Goal: Information Seeking & Learning: Learn about a topic

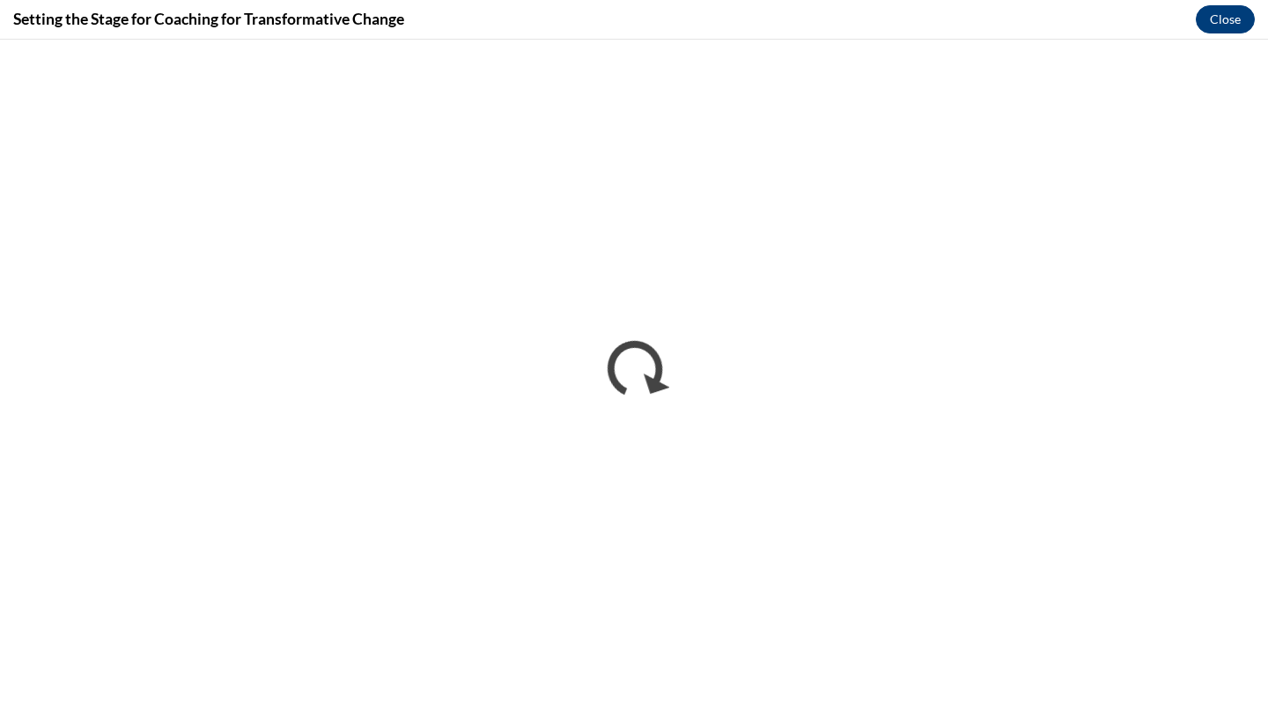
scroll to position [293, 0]
click at [1224, 21] on button "Close" at bounding box center [1225, 19] width 59 height 28
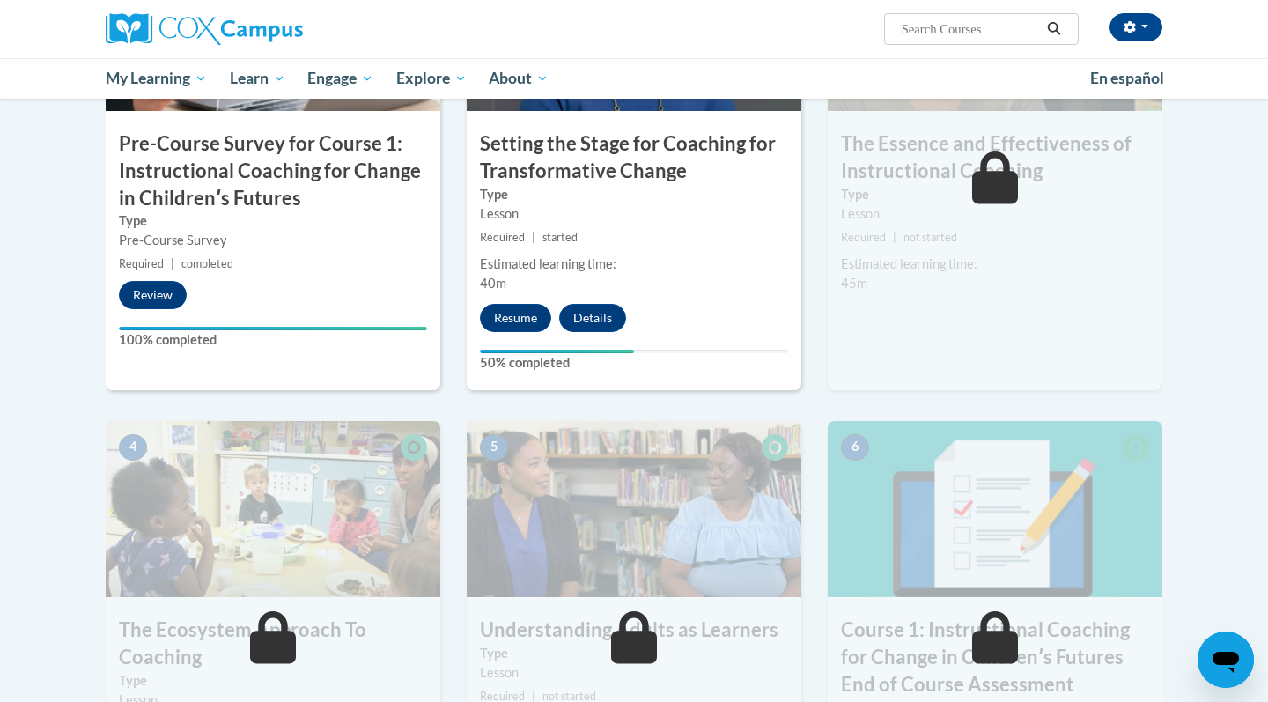
scroll to position [571, 0]
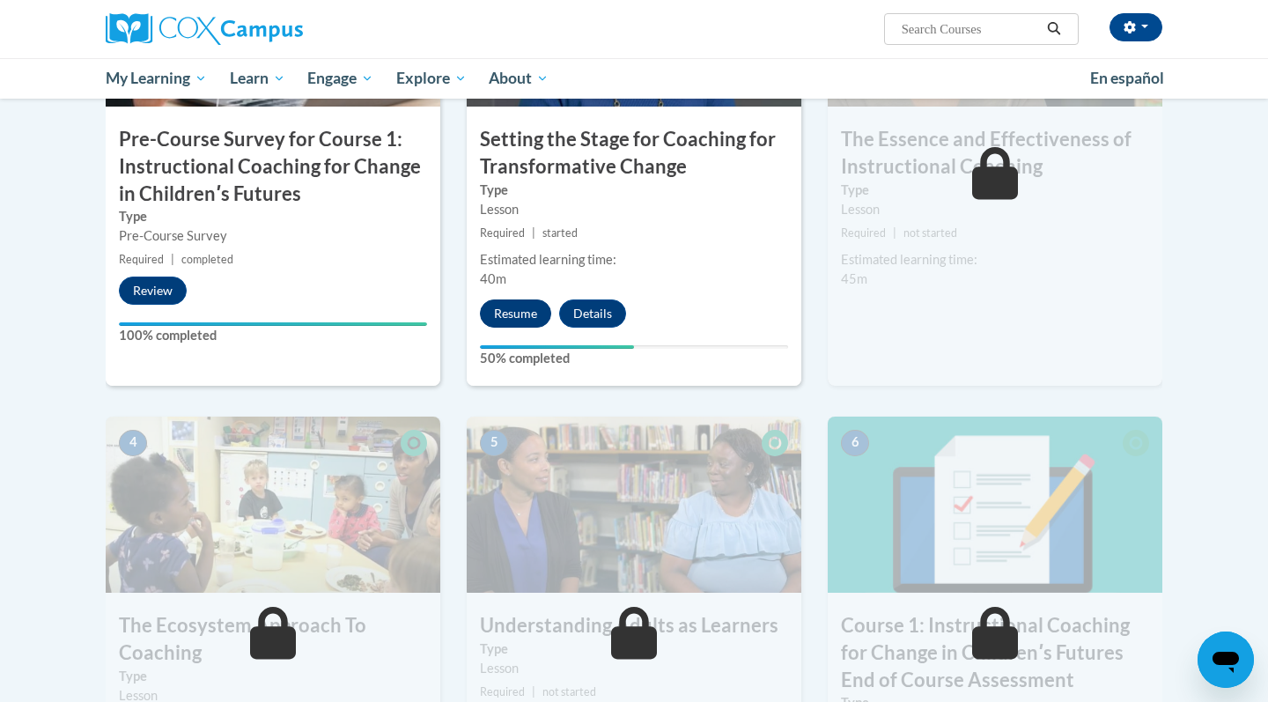
click at [521, 314] on button "Resume" at bounding box center [515, 313] width 71 height 28
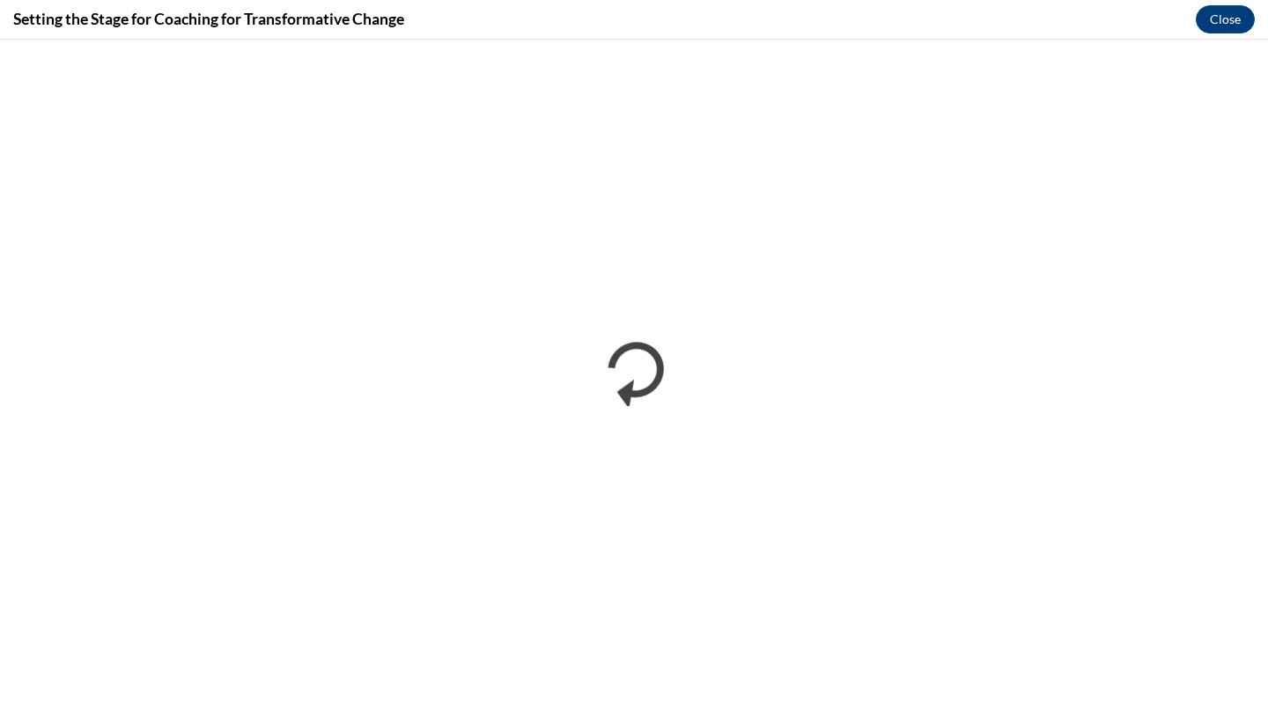
scroll to position [0, 0]
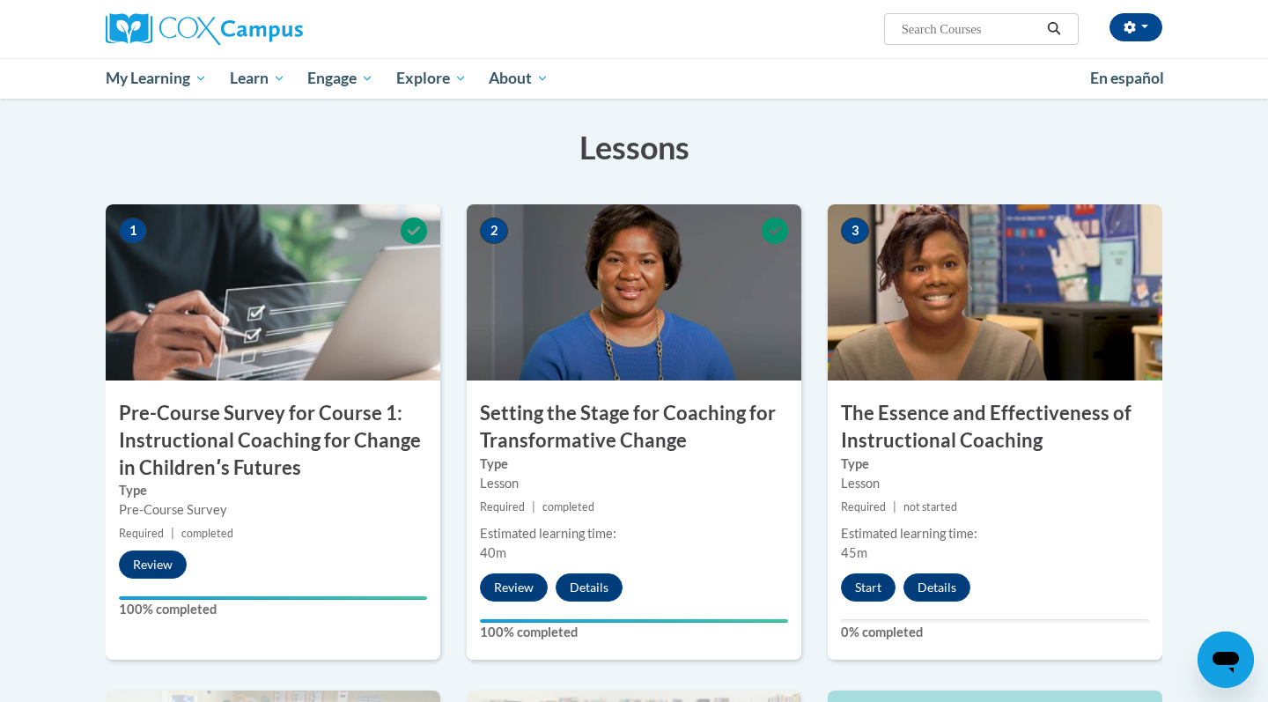
scroll to position [299, 0]
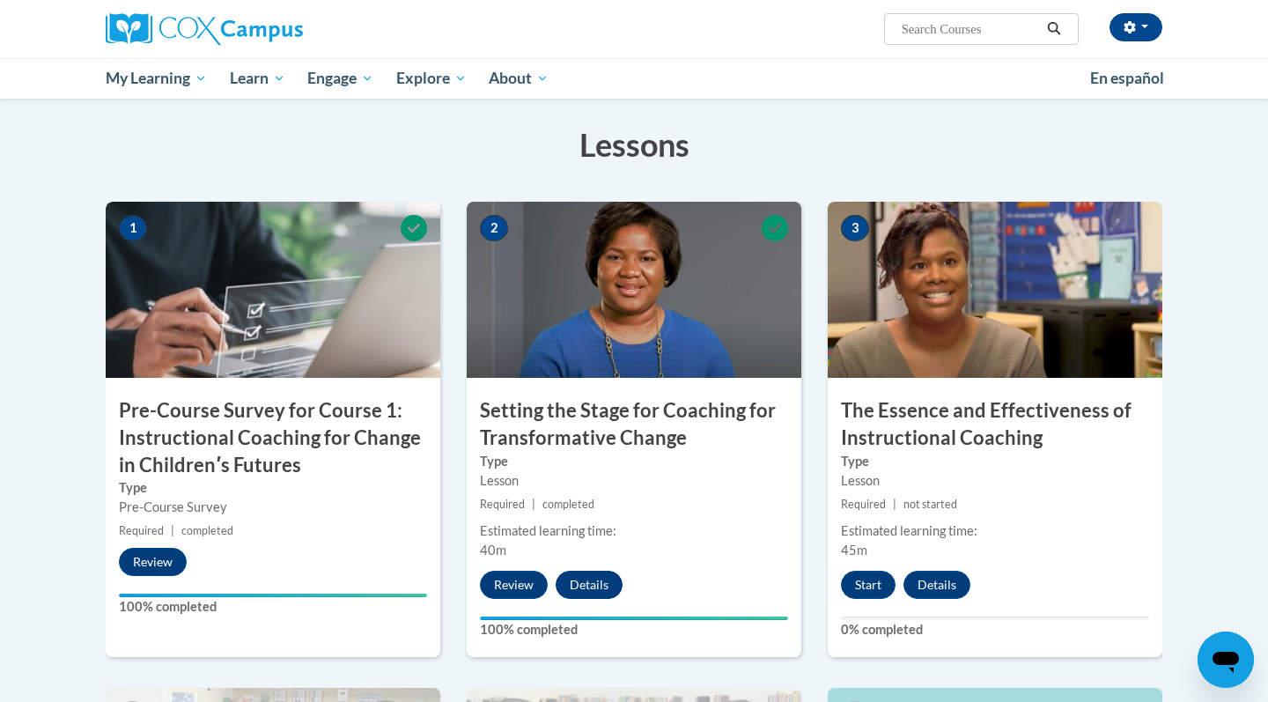
click at [602, 586] on button "Details" at bounding box center [589, 585] width 67 height 28
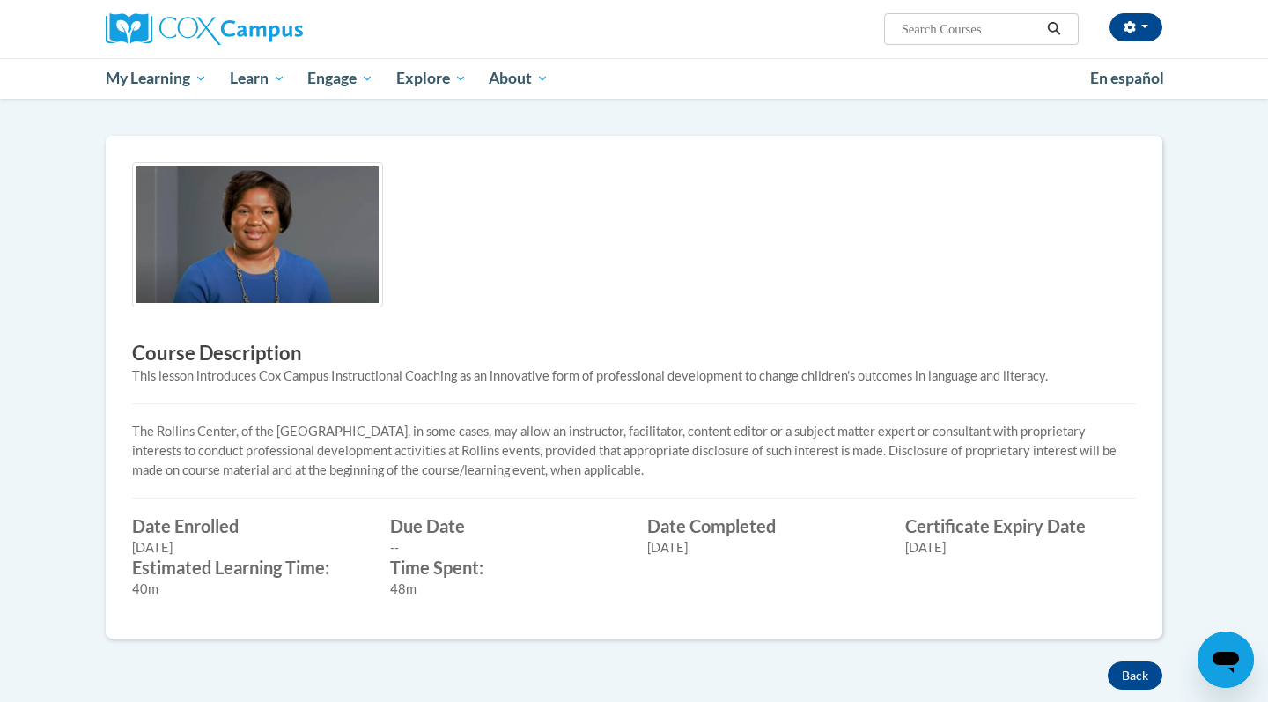
scroll to position [341, 0]
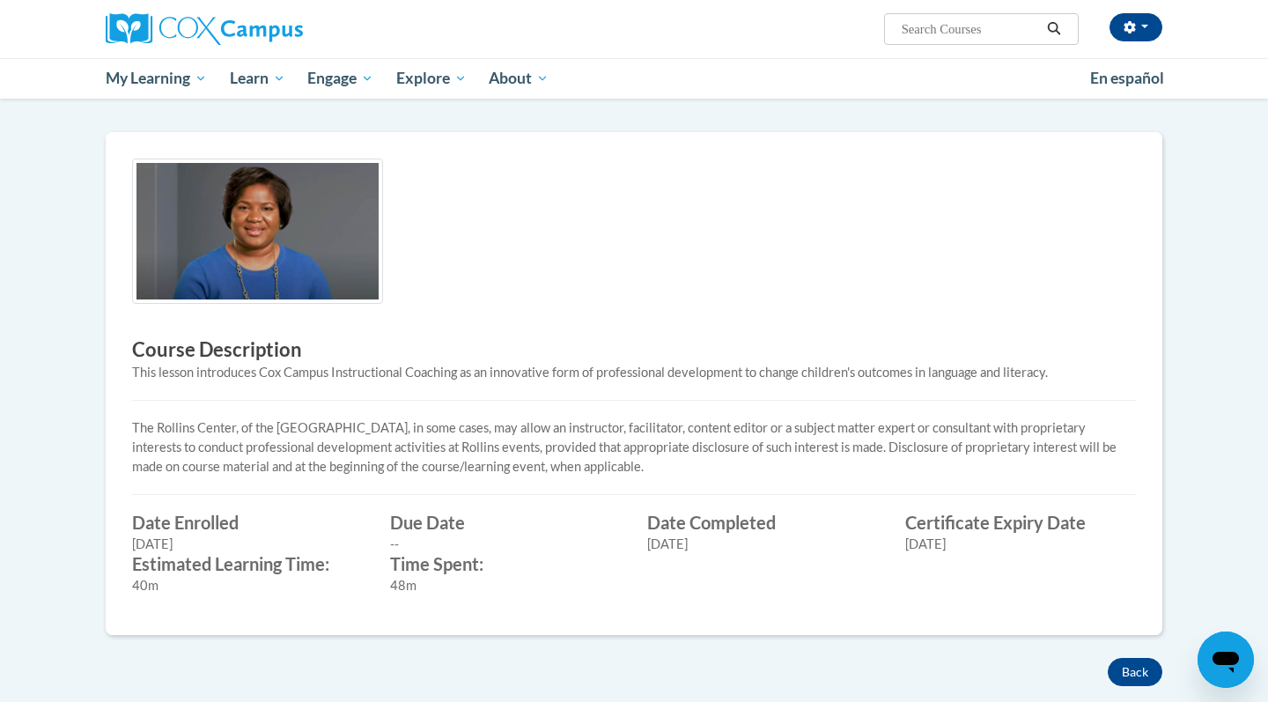
click at [956, 521] on label "Certificate Expiry Date" at bounding box center [1022, 522] width 232 height 19
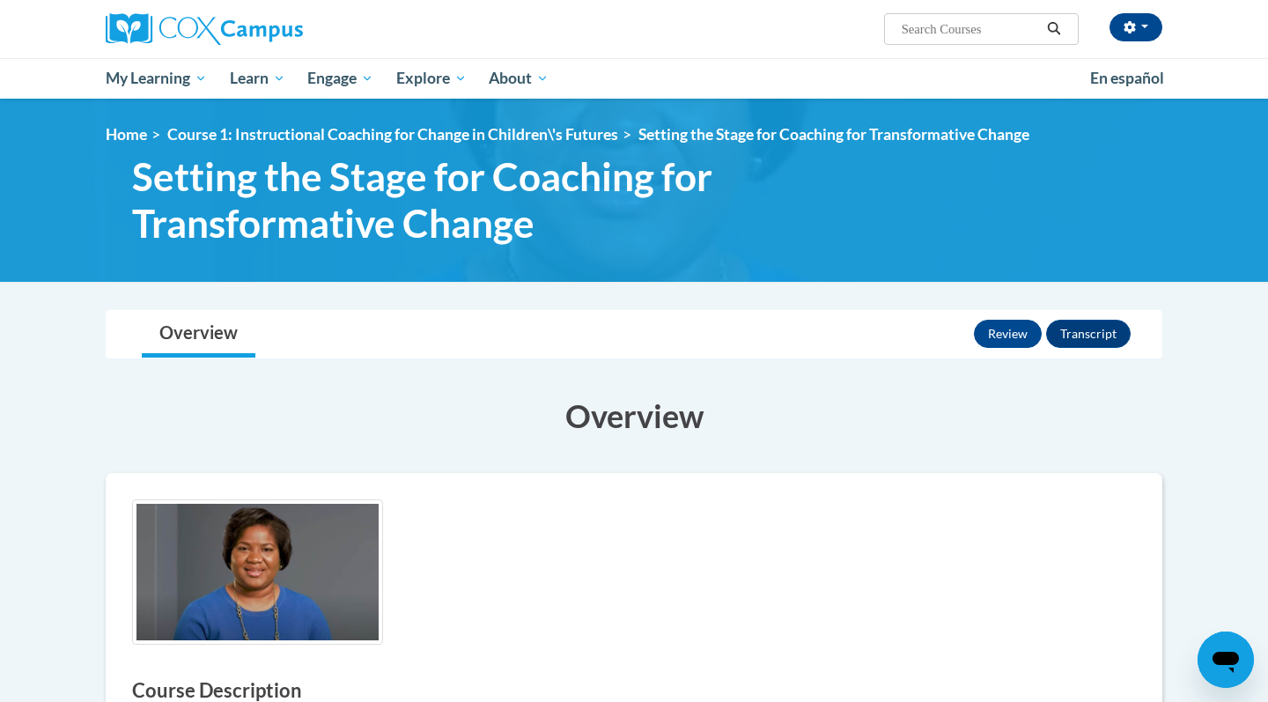
scroll to position [0, 0]
click at [1083, 336] on button "Transcript" at bounding box center [1088, 334] width 85 height 28
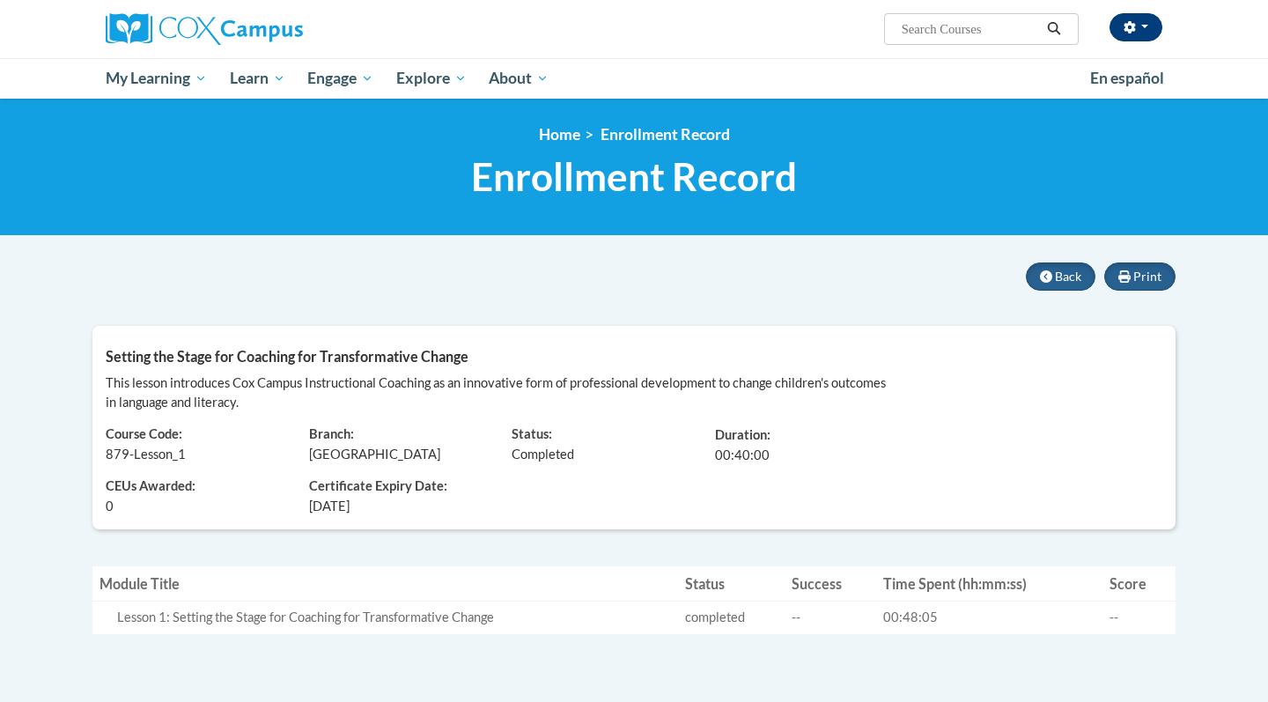
click at [1148, 28] on span "button" at bounding box center [1145, 27] width 7 height 4
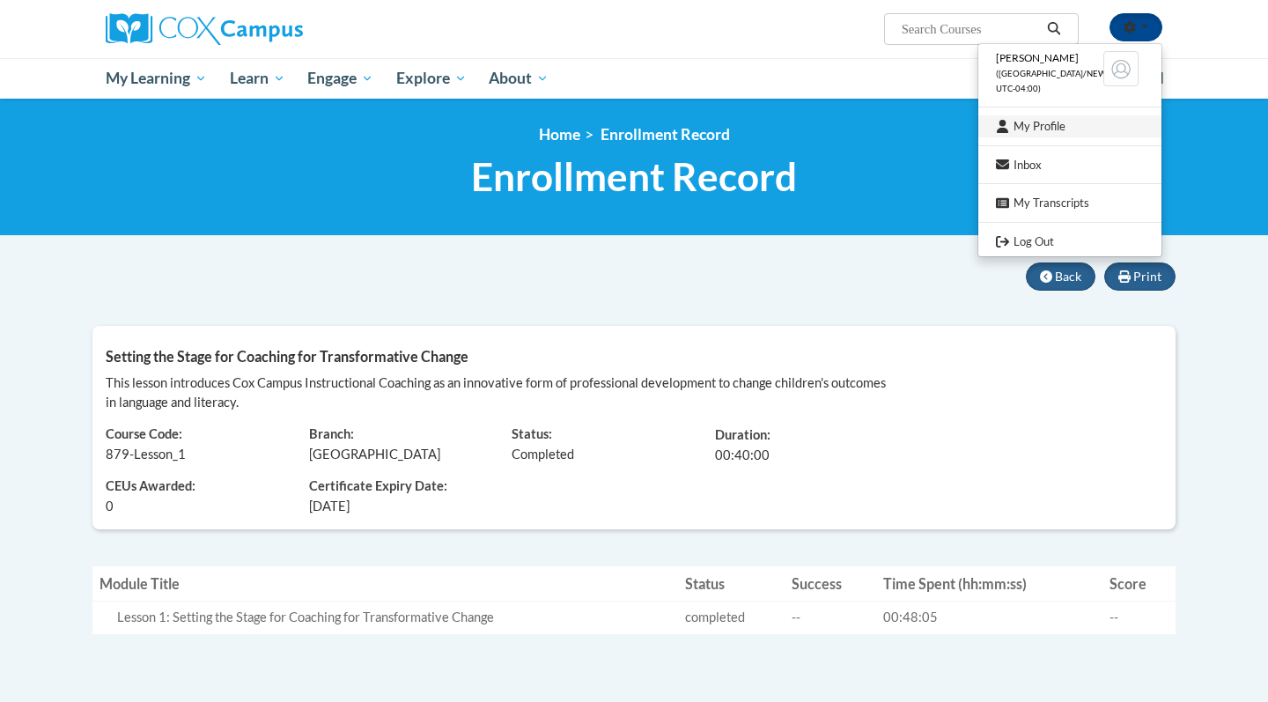
click at [1062, 129] on link "My Profile" at bounding box center [1070, 126] width 183 height 22
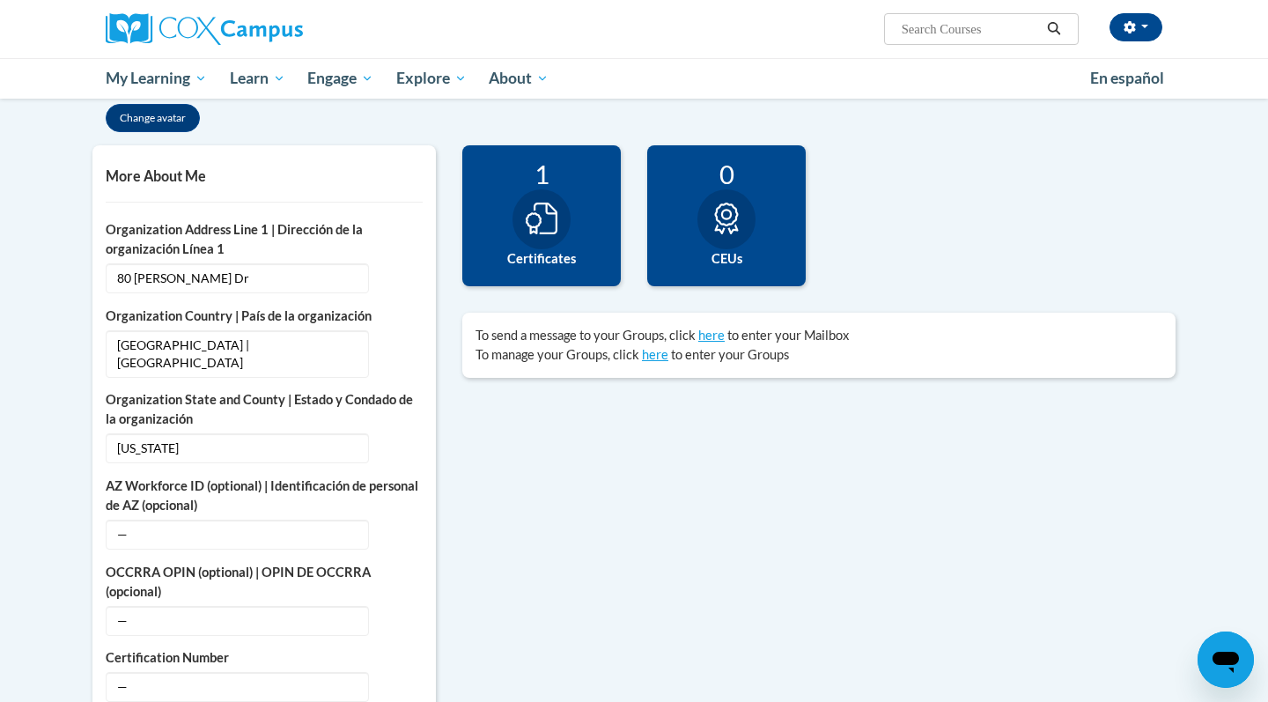
scroll to position [359, 0]
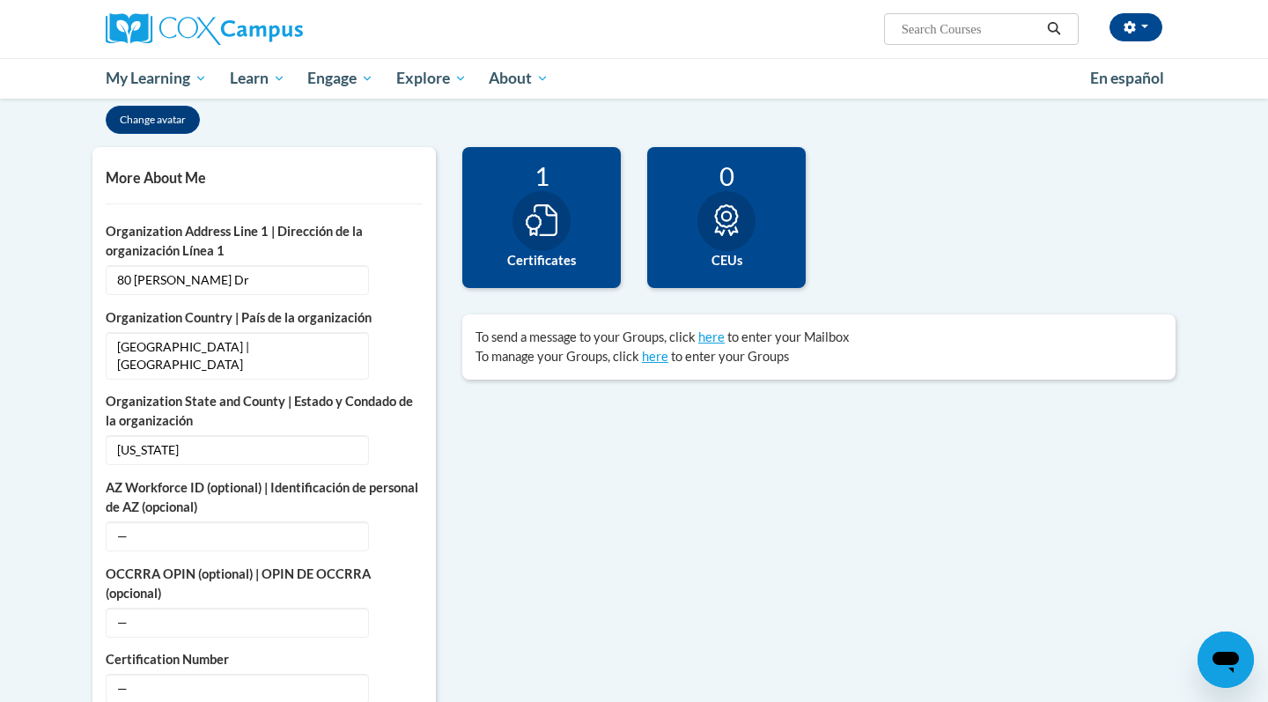
click at [539, 232] on icon at bounding box center [542, 220] width 32 height 32
click at [549, 259] on label "Certificates" at bounding box center [542, 260] width 132 height 19
click at [551, 262] on label "Certificates" at bounding box center [542, 260] width 132 height 19
click at [729, 231] on icon at bounding box center [726, 220] width 24 height 32
click at [725, 260] on label "CEUs" at bounding box center [727, 260] width 132 height 19
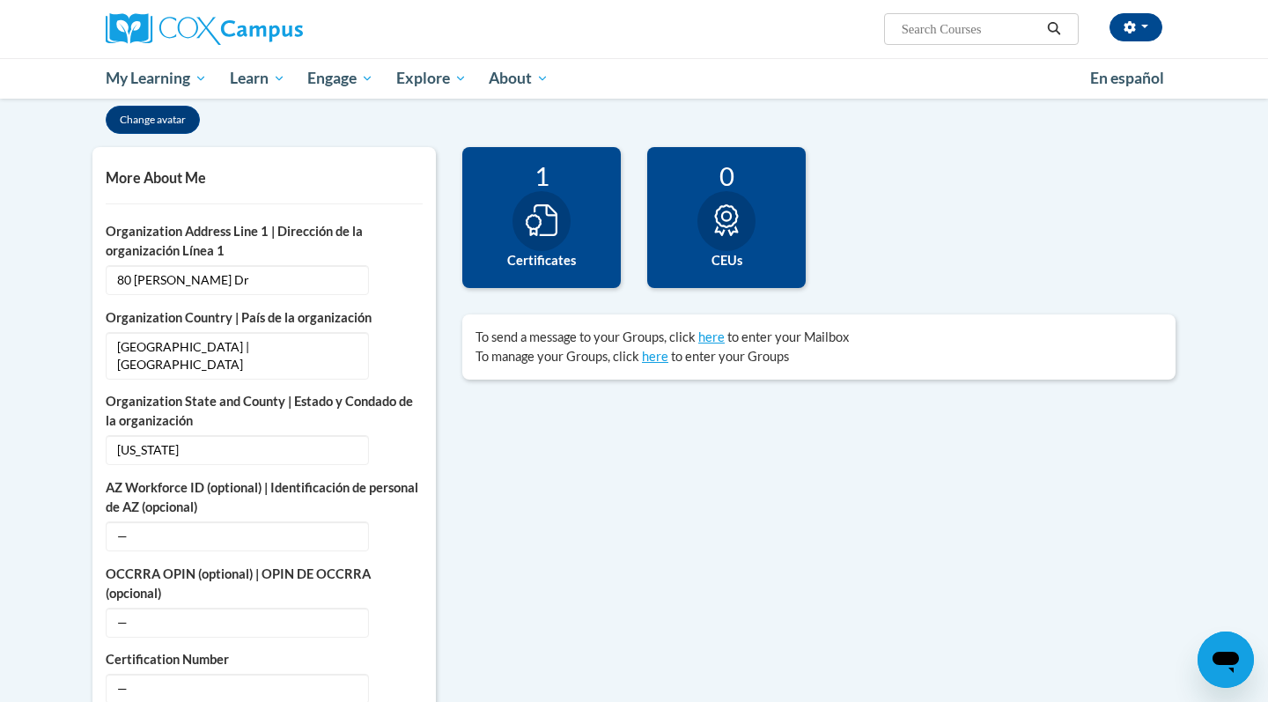
click at [725, 258] on label "CEUs" at bounding box center [727, 260] width 132 height 19
click at [723, 222] on icon at bounding box center [727, 220] width 32 height 32
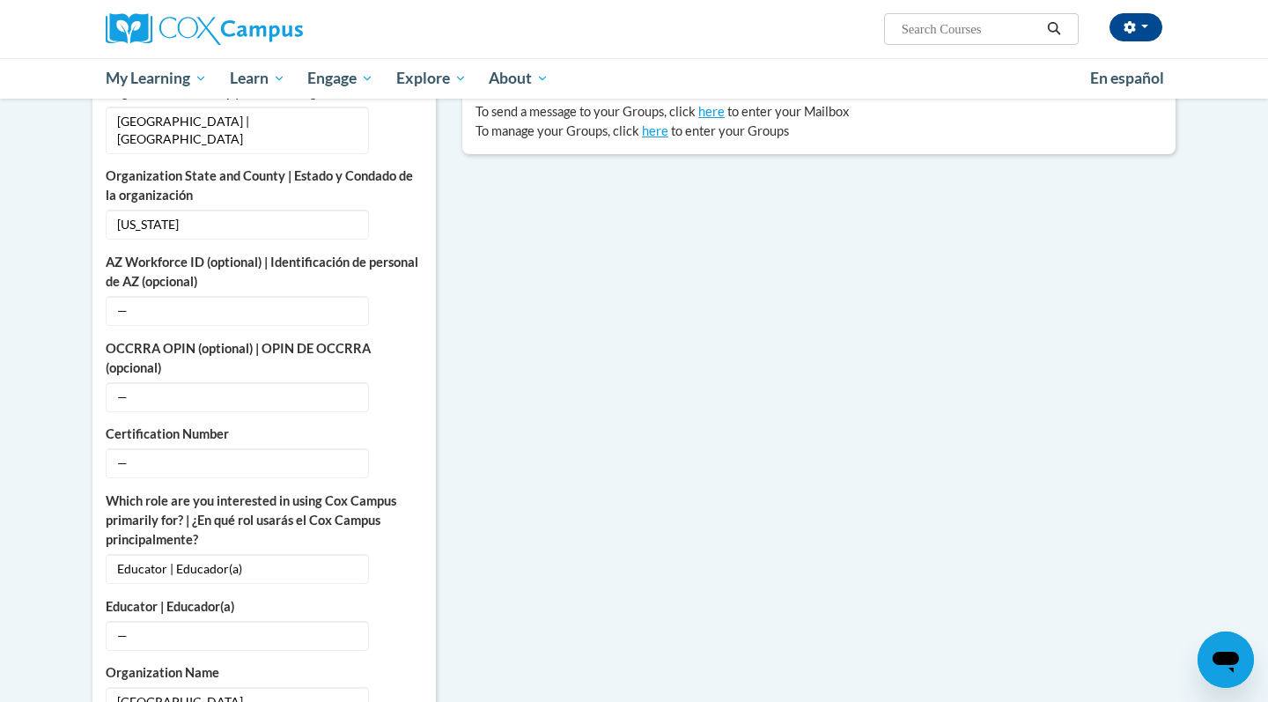
scroll to position [597, 0]
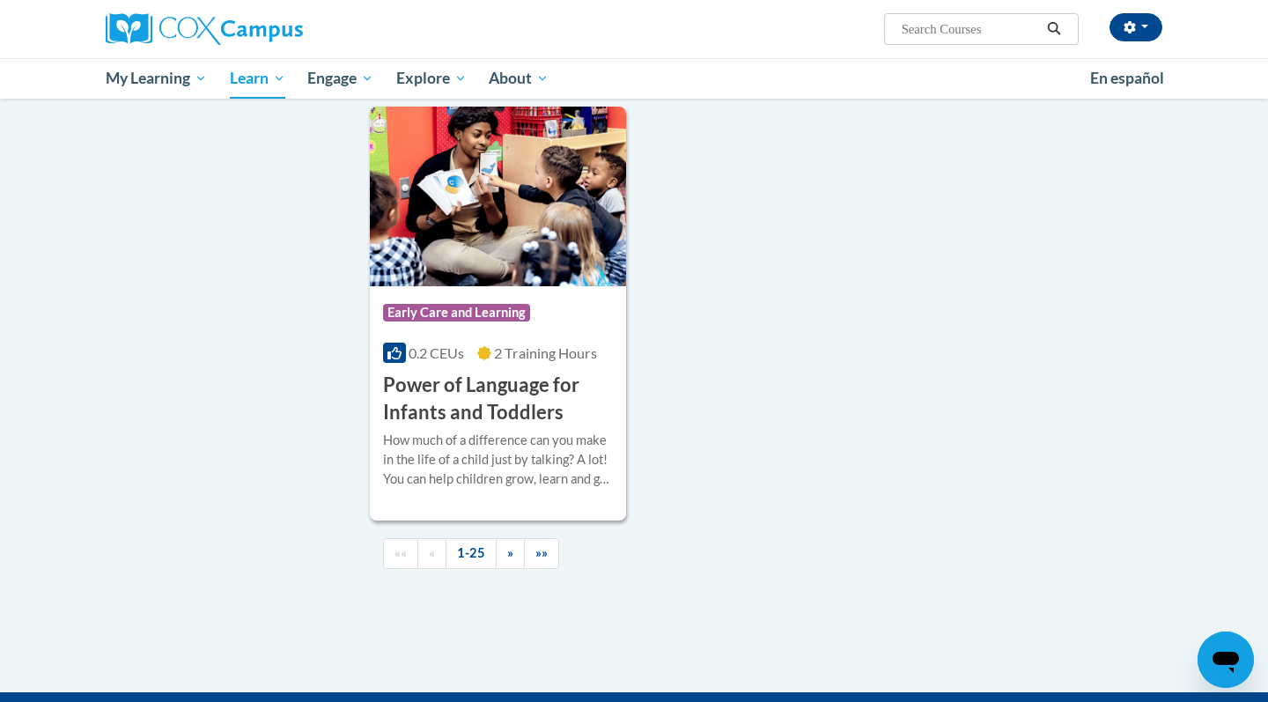
scroll to position [3985, 0]
click at [488, 413] on h3 "Power of Language for Infants and Toddlers" at bounding box center [498, 399] width 230 height 55
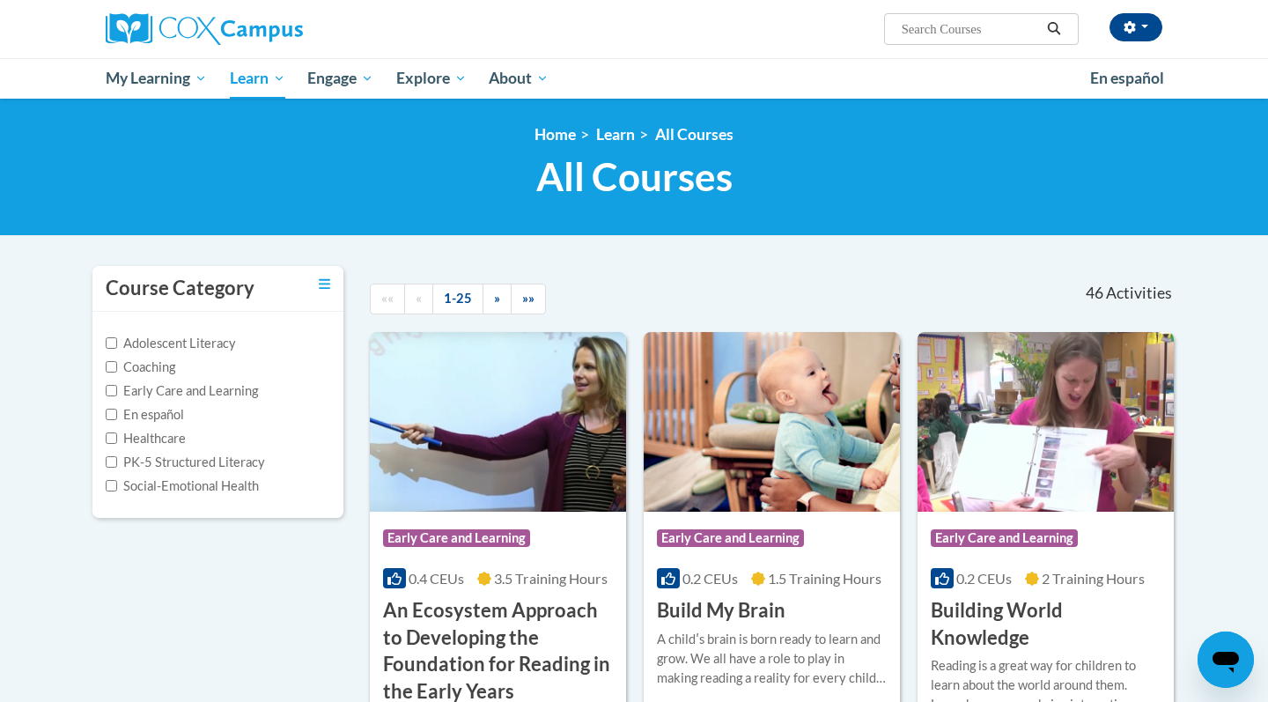
click at [184, 393] on label "Early Care and Learning" at bounding box center [182, 390] width 152 height 19
click at [117, 393] on input "Early Care and Learning" at bounding box center [111, 390] width 11 height 11
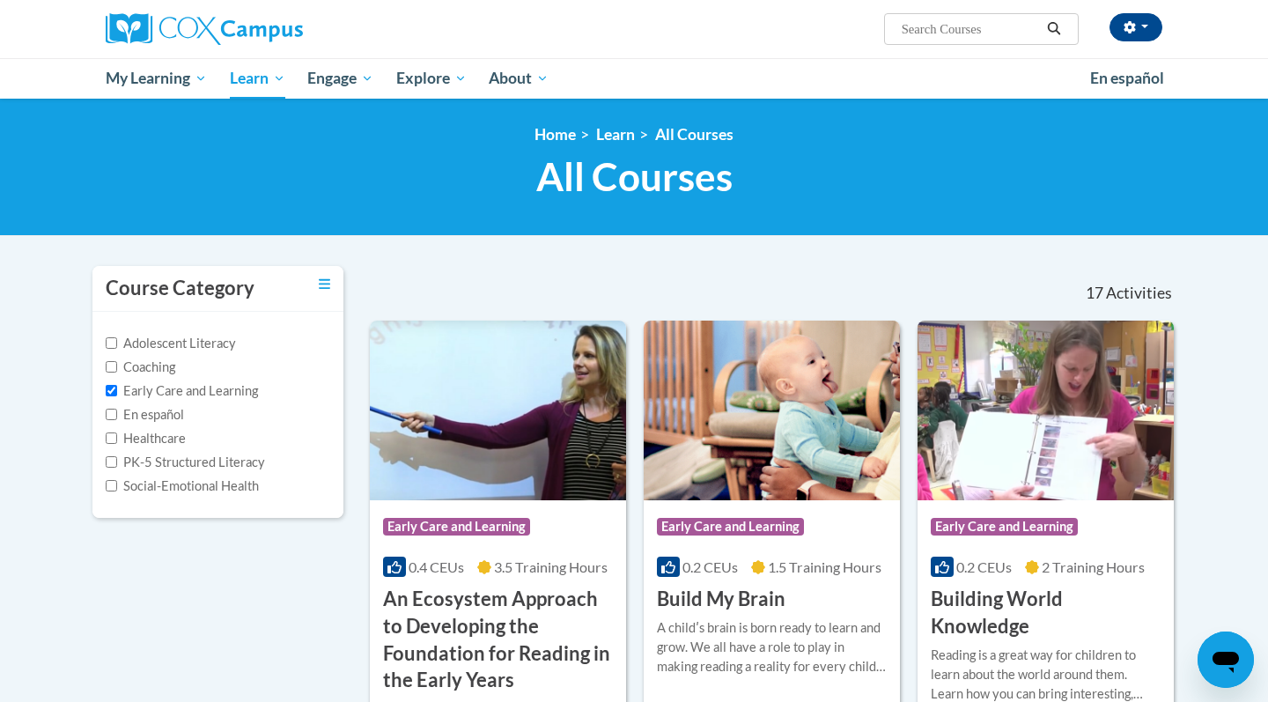
click at [200, 397] on label "Early Care and Learning" at bounding box center [182, 390] width 152 height 19
click at [117, 396] on input "Early Care and Learning" at bounding box center [111, 390] width 11 height 11
checkbox input "false"
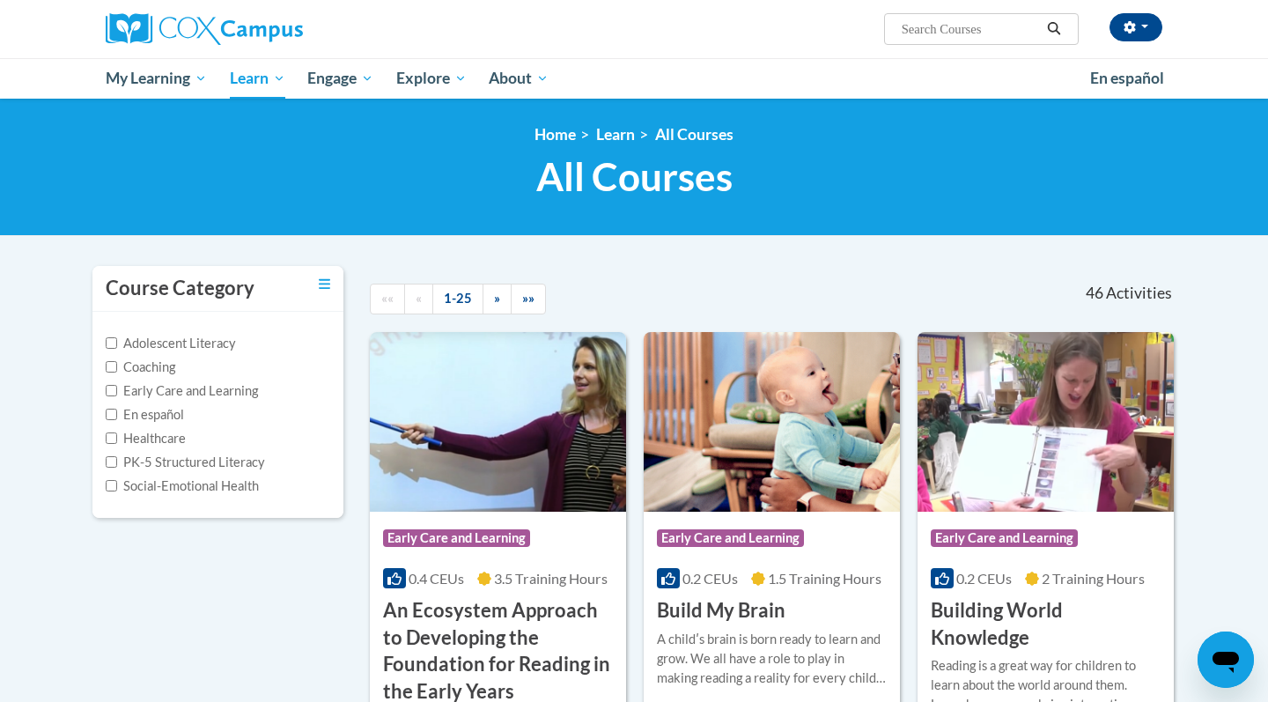
click at [151, 458] on label "PK-5 Structured Literacy" at bounding box center [185, 462] width 159 height 19
click at [117, 458] on input "PK-5 Structured Literacy" at bounding box center [111, 461] width 11 height 11
checkbox input "true"
click at [1223, 647] on icon "Open messaging window" at bounding box center [1226, 660] width 32 height 32
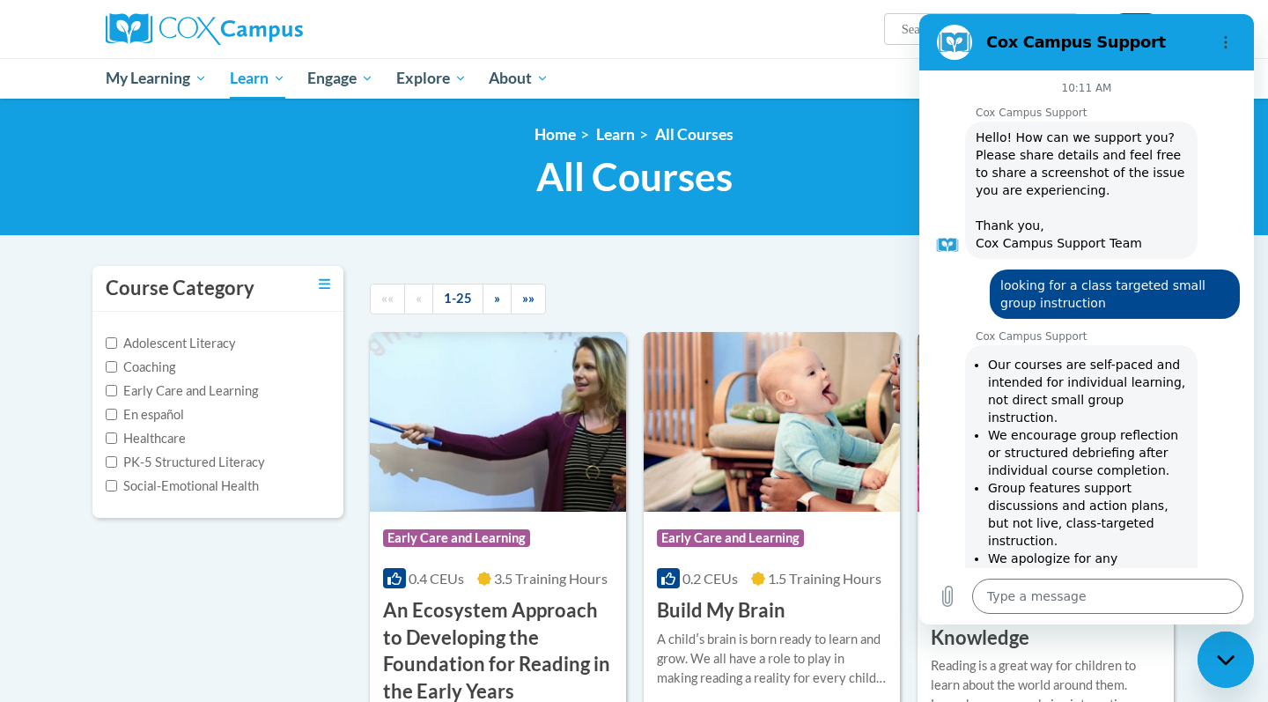
scroll to position [2267, 0]
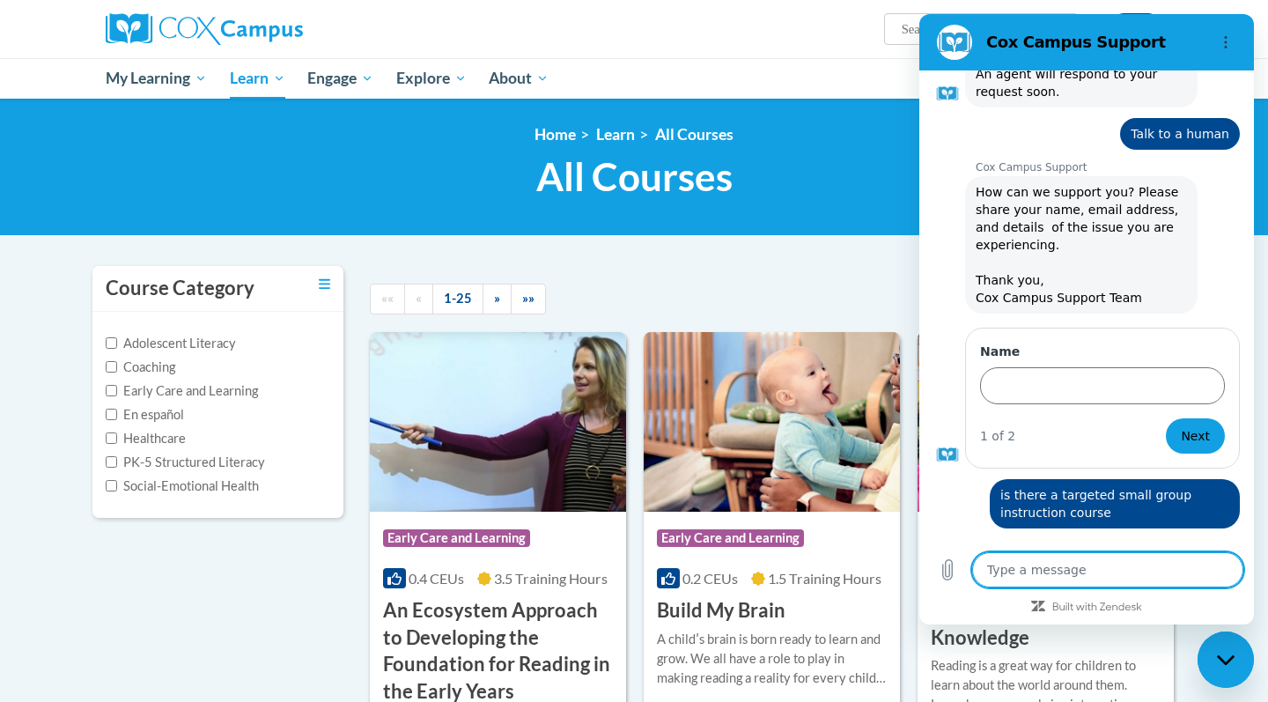
click at [998, 578] on textarea at bounding box center [1107, 569] width 271 height 35
type textarea "h"
type textarea "x"
type textarea "he"
type textarea "x"
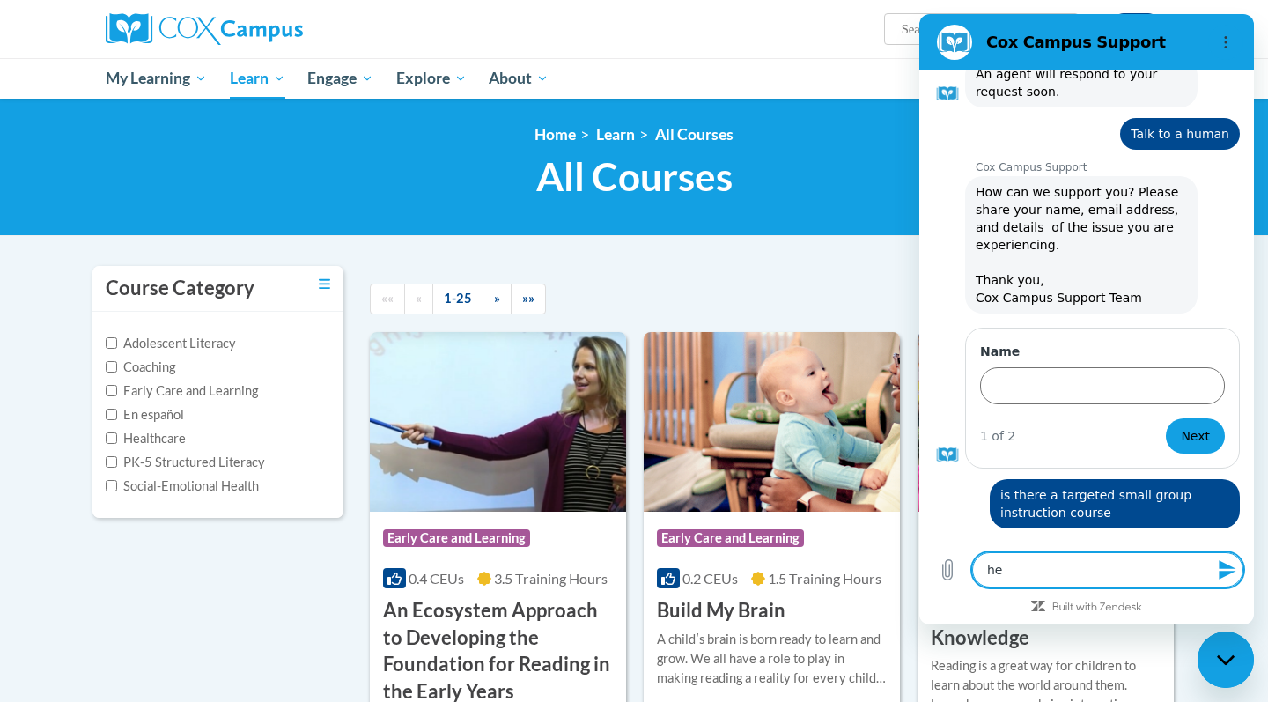
type textarea "hel"
type textarea "x"
type textarea "hell"
type textarea "x"
type textarea "hello"
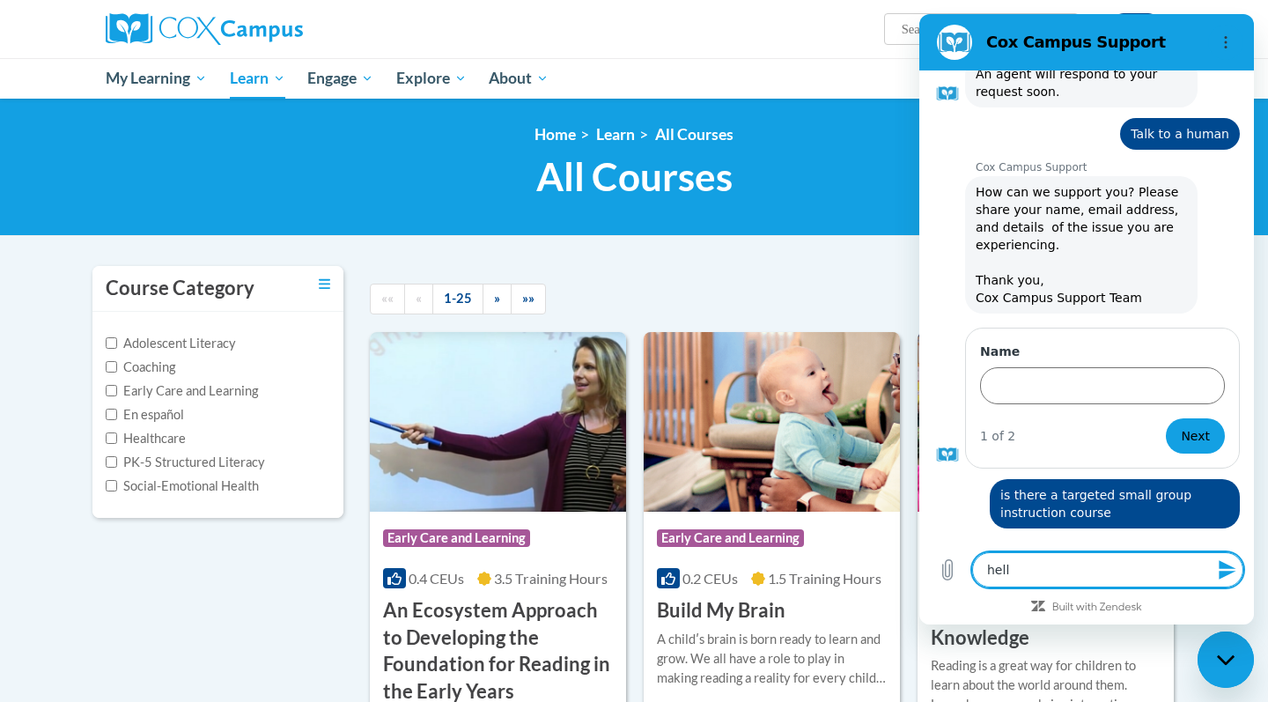
type textarea "x"
type textarea "hello"
type textarea "x"
type textarea "hello n"
type textarea "x"
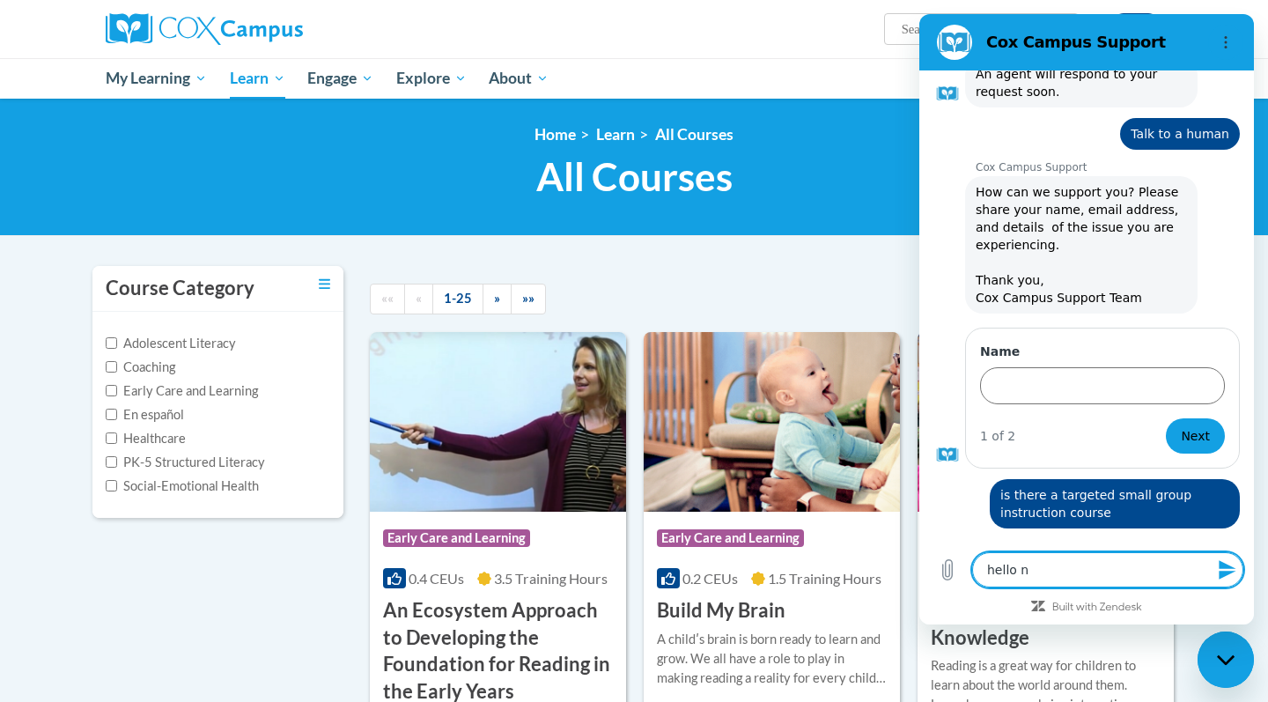
type textarea "hello no"
type textarea "x"
type textarea "hello nob"
type textarea "x"
type textarea "hello nobo"
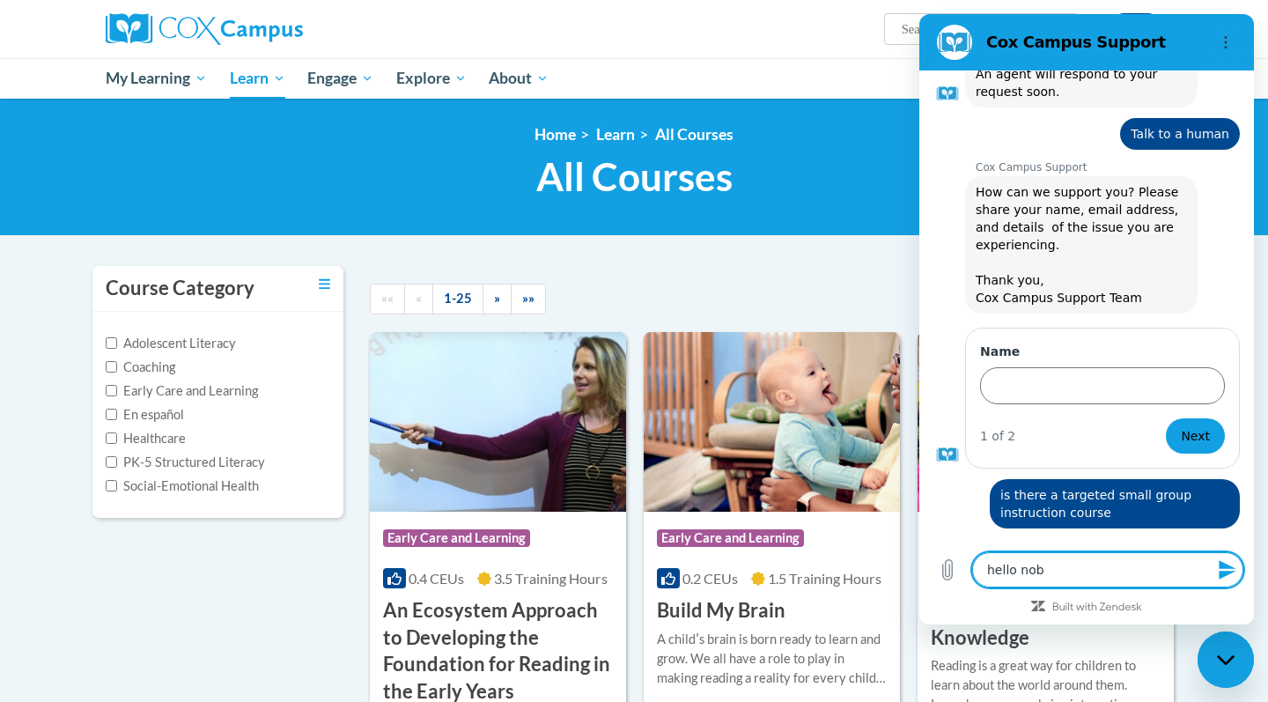
type textarea "x"
type textarea "hello nobod"
type textarea "x"
type textarea "hello nobody"
type textarea "x"
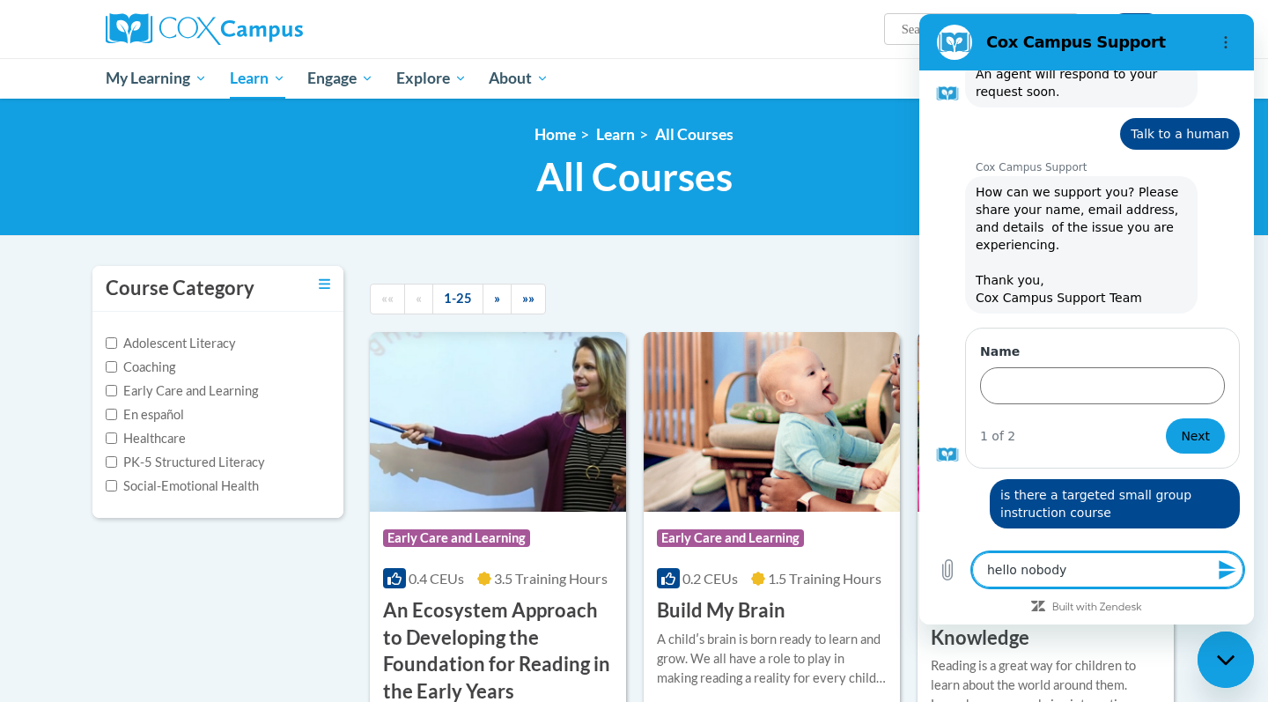
type textarea "hello nobody"
type textarea "x"
type textarea "hello nobody r"
type textarea "x"
type textarea "hello nobody re"
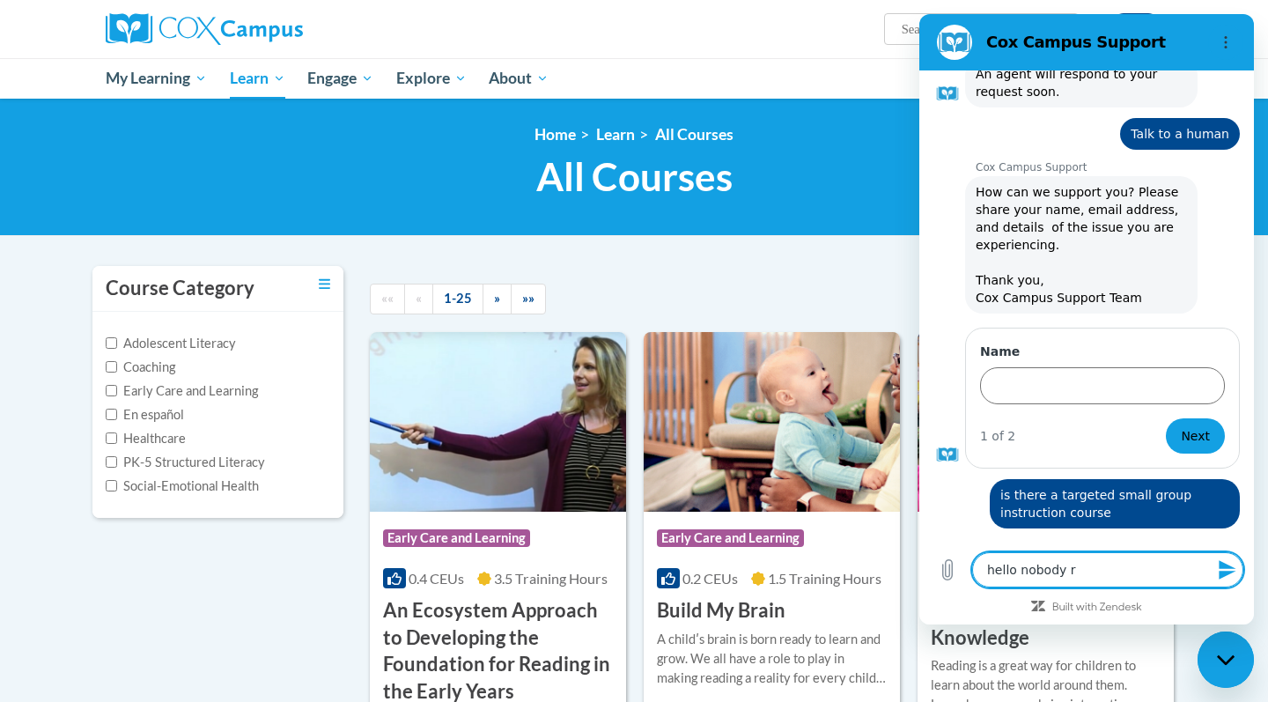
type textarea "x"
type textarea "hello nobody res"
type textarea "x"
type textarea "hello nobody reso"
type textarea "x"
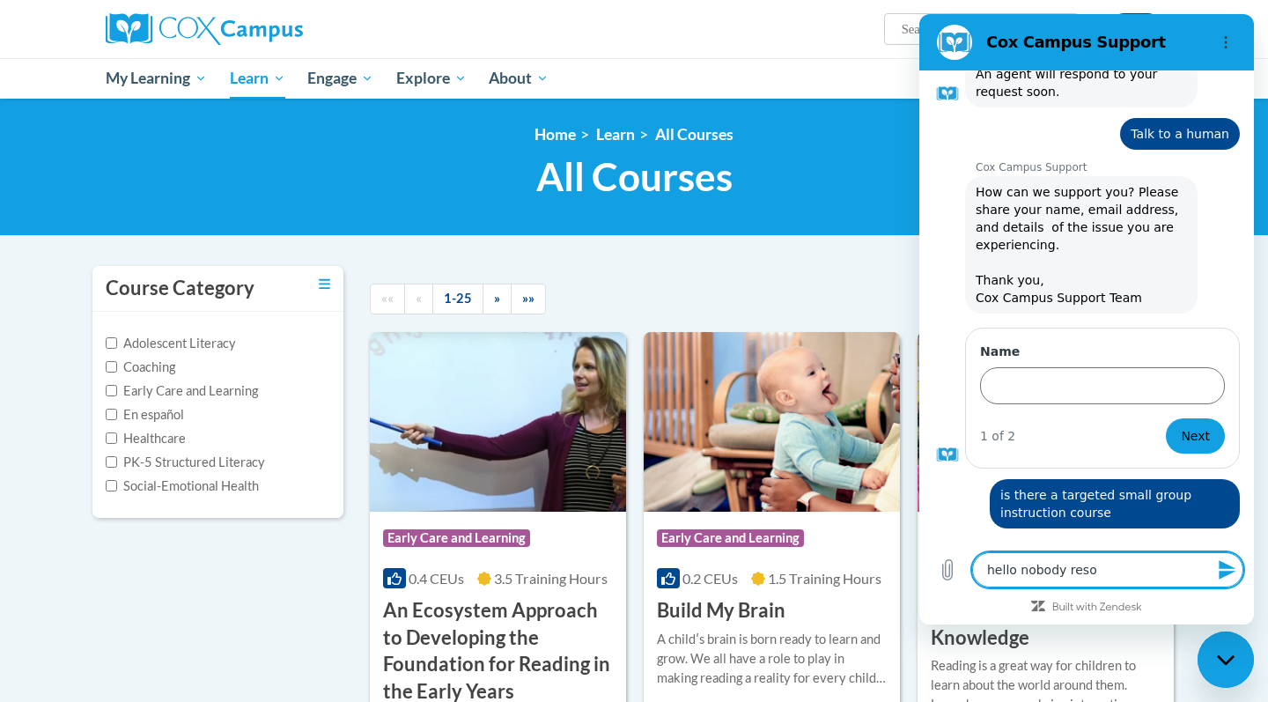
type textarea "hello nobody res"
type textarea "x"
type textarea "hello nobody resp"
type textarea "x"
type textarea "hello nobody respo"
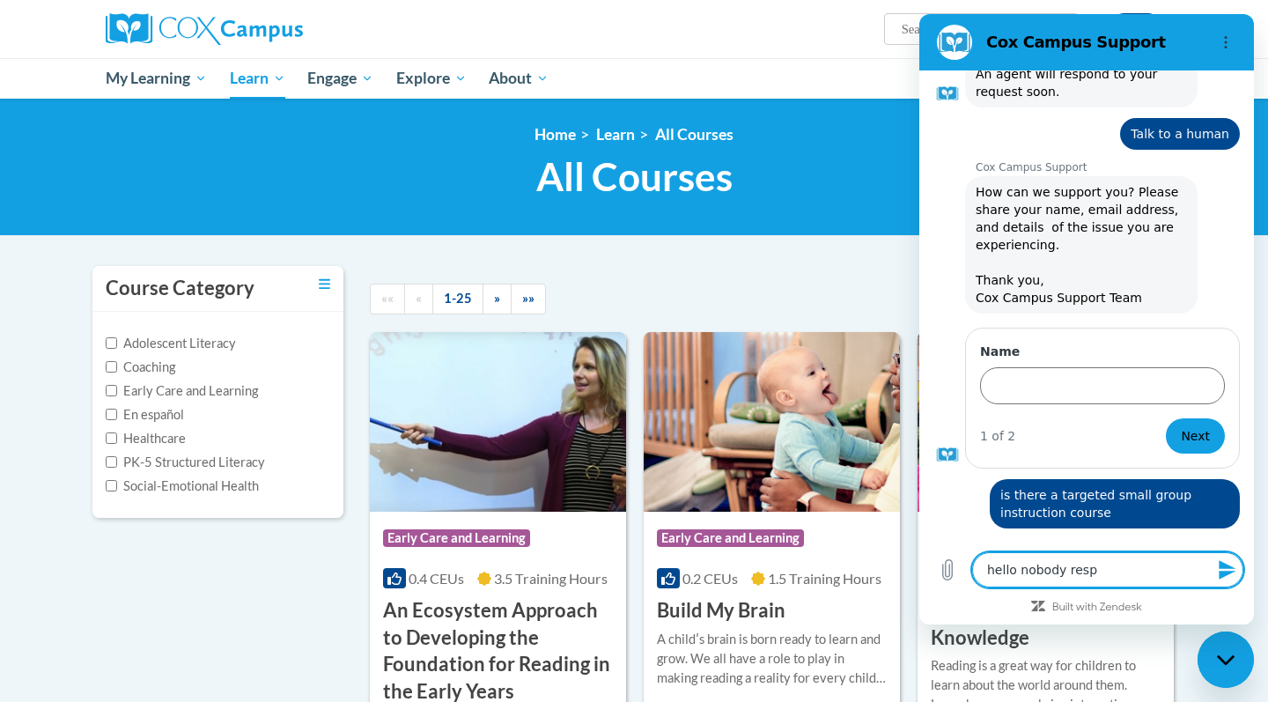
type textarea "x"
type textarea "hello nobody respon"
type textarea "x"
type textarea "hello nobody respond"
type textarea "x"
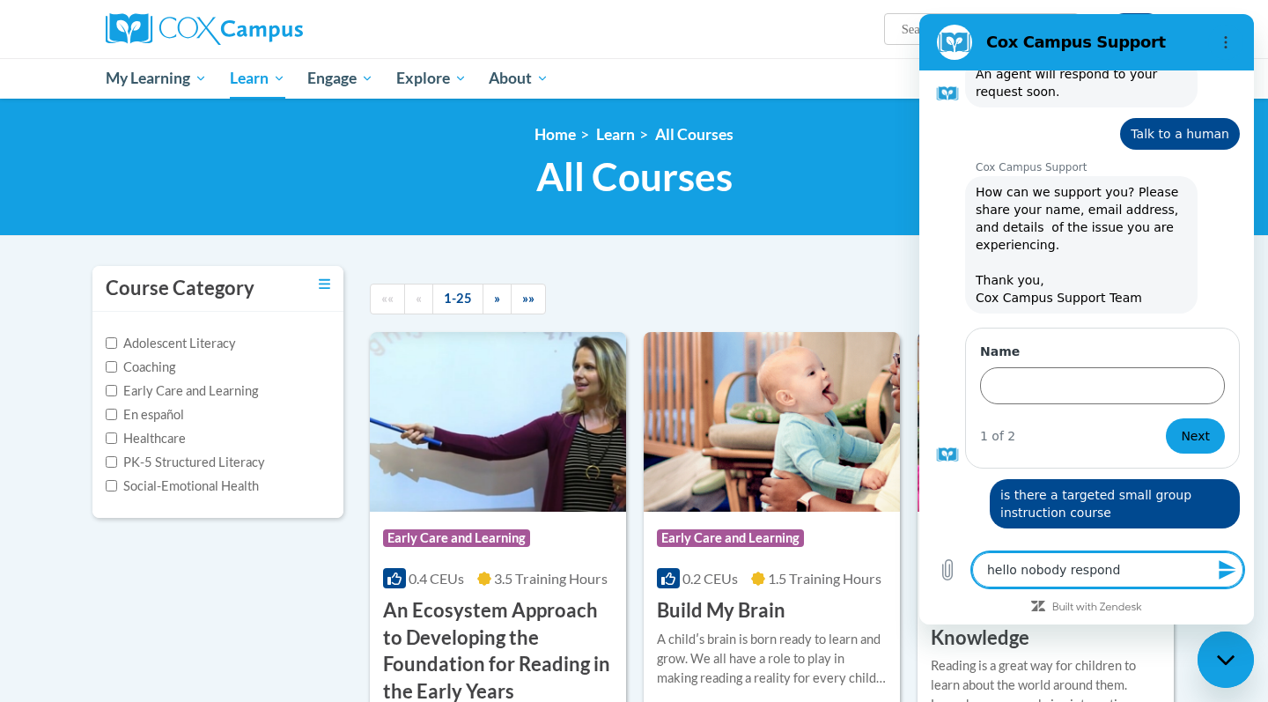
type textarea "hello nobody responde"
type textarea "x"
type textarea "hello nobody responded"
type textarea "x"
type textarea "hello nobody responded"
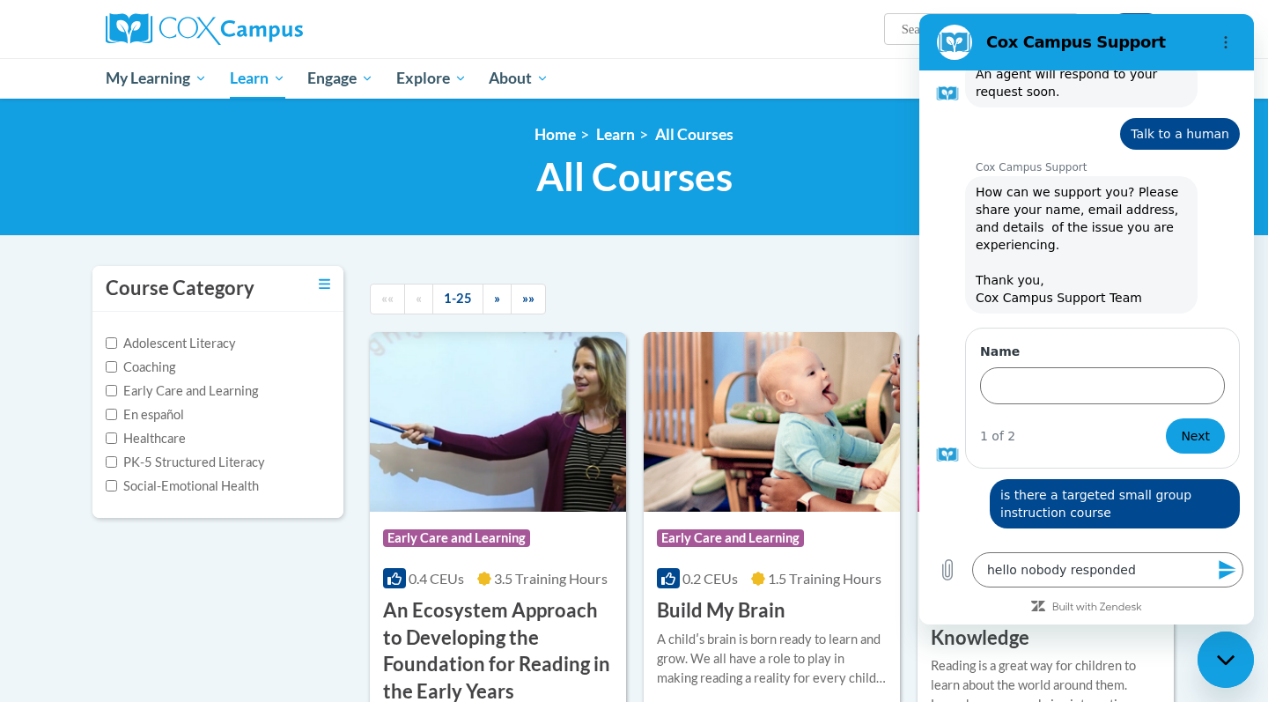
click at [1227, 577] on icon "Send message" at bounding box center [1227, 569] width 21 height 21
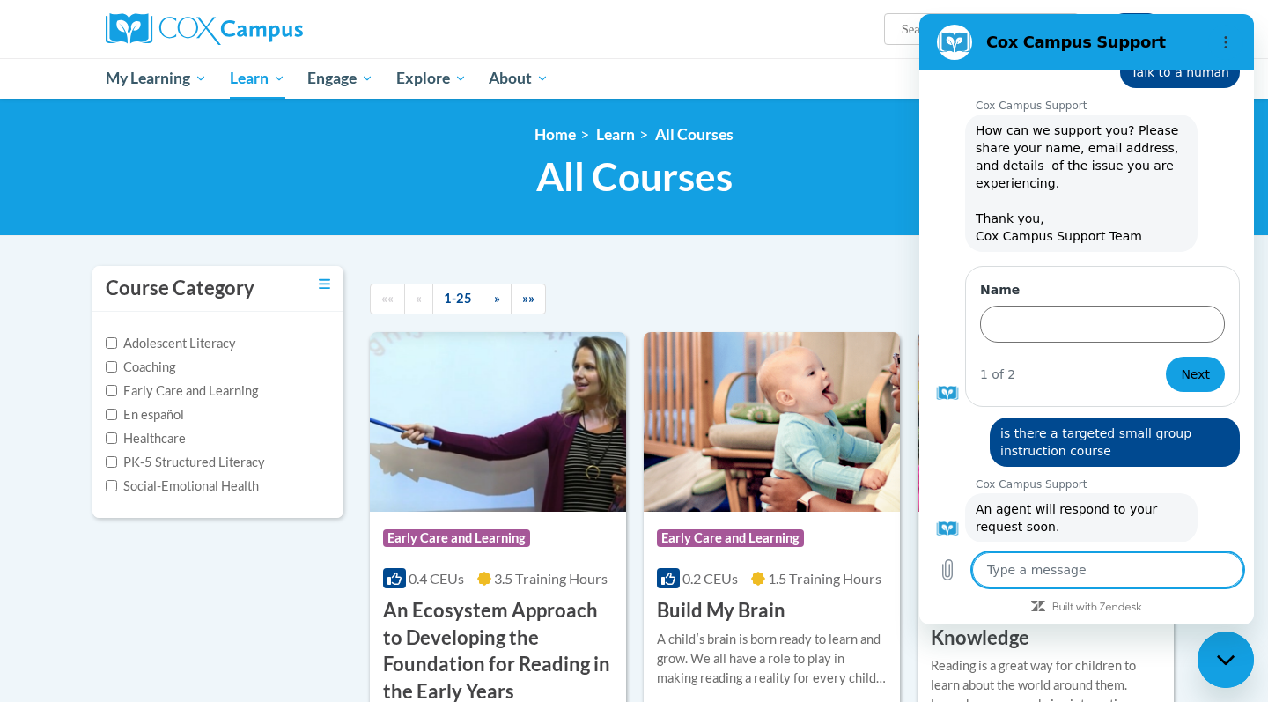
scroll to position [2327, 0]
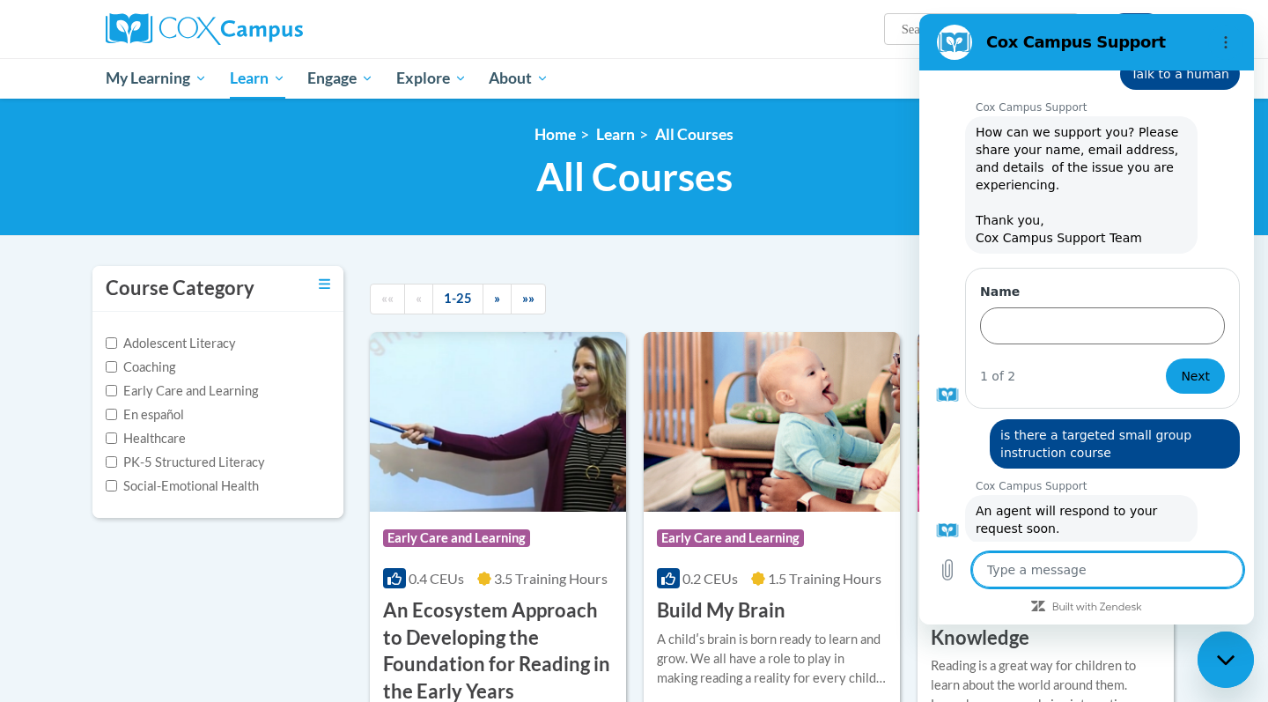
type textarea "x"
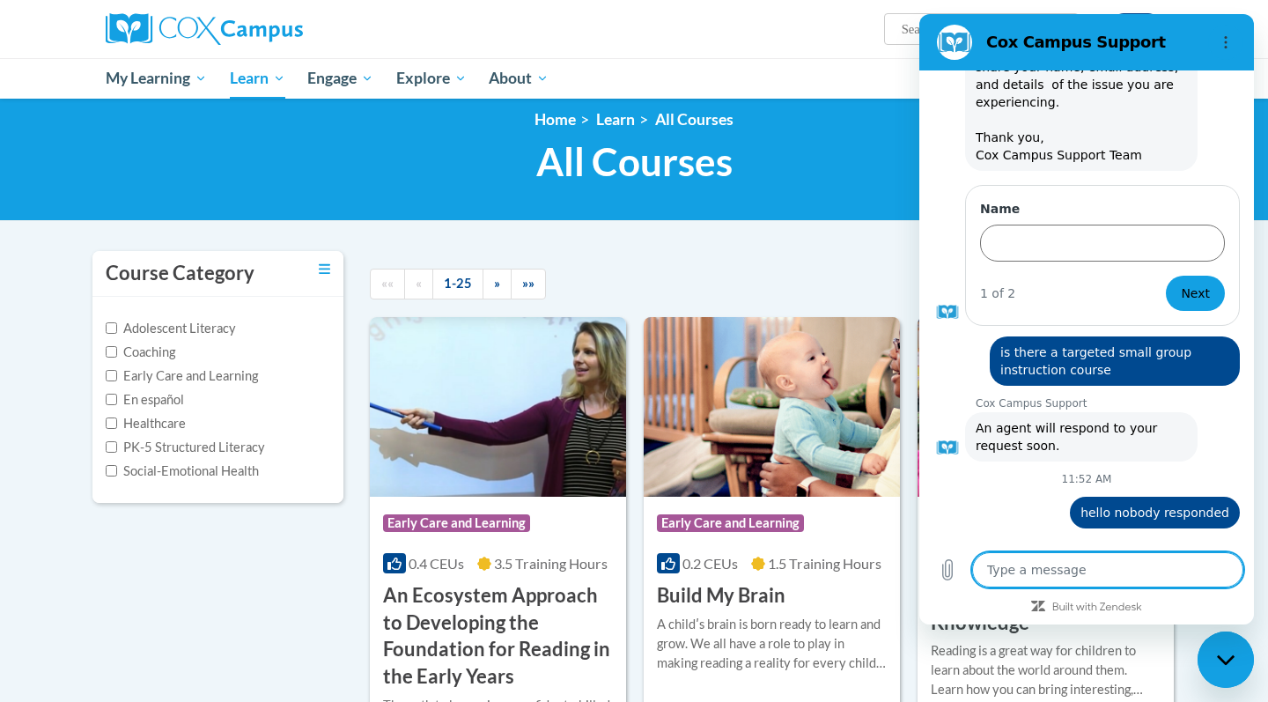
scroll to position [17, 0]
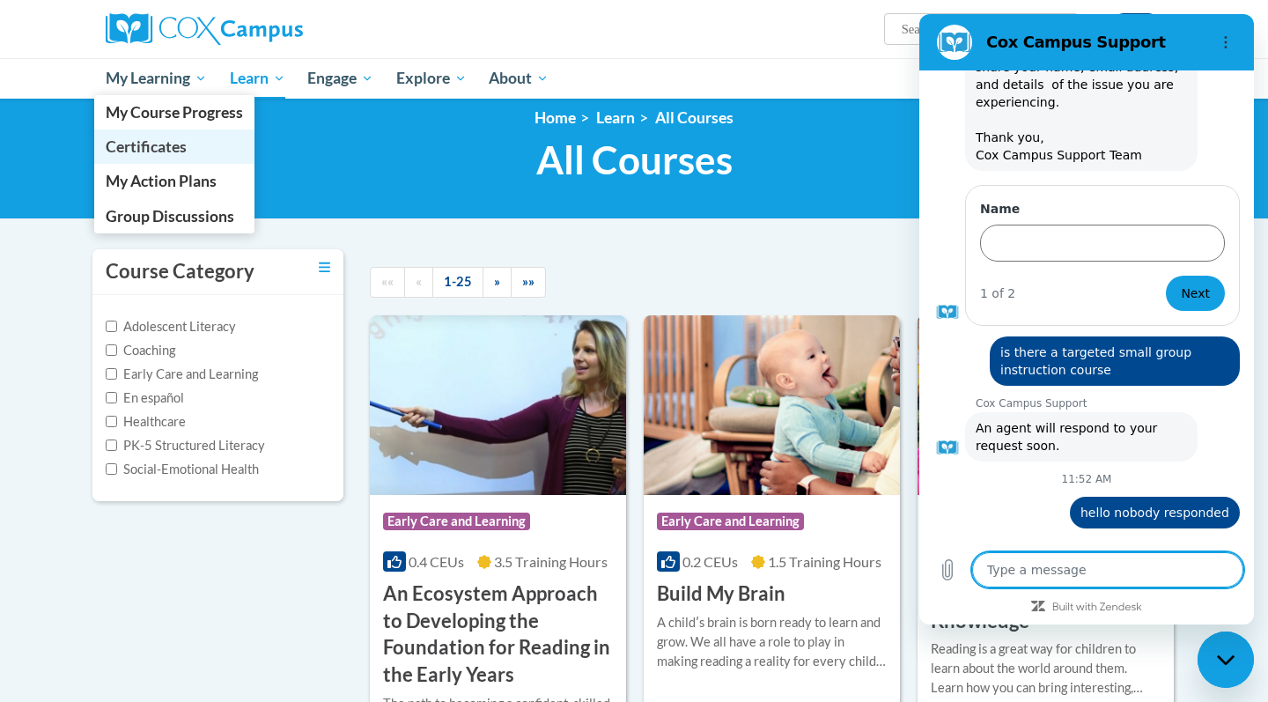
click at [152, 151] on span "Certificates" at bounding box center [146, 146] width 81 height 18
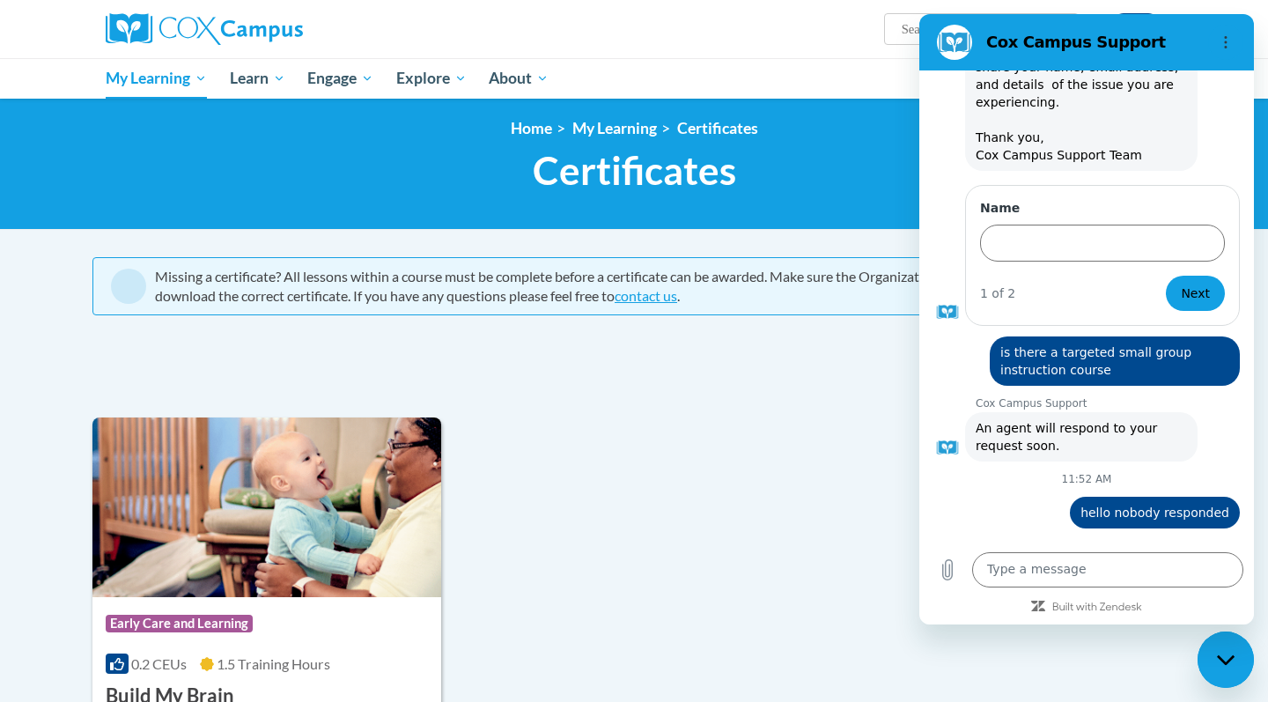
scroll to position [16, 0]
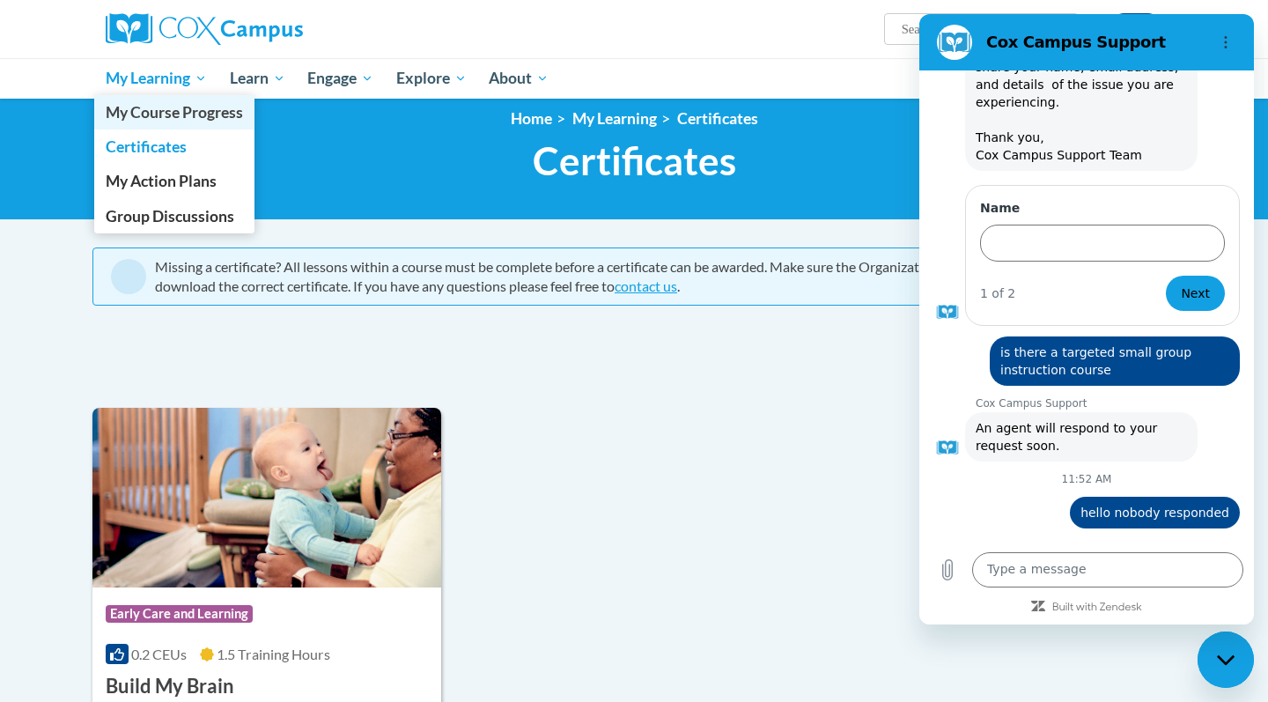
click at [184, 117] on span "My Course Progress" at bounding box center [174, 112] width 137 height 18
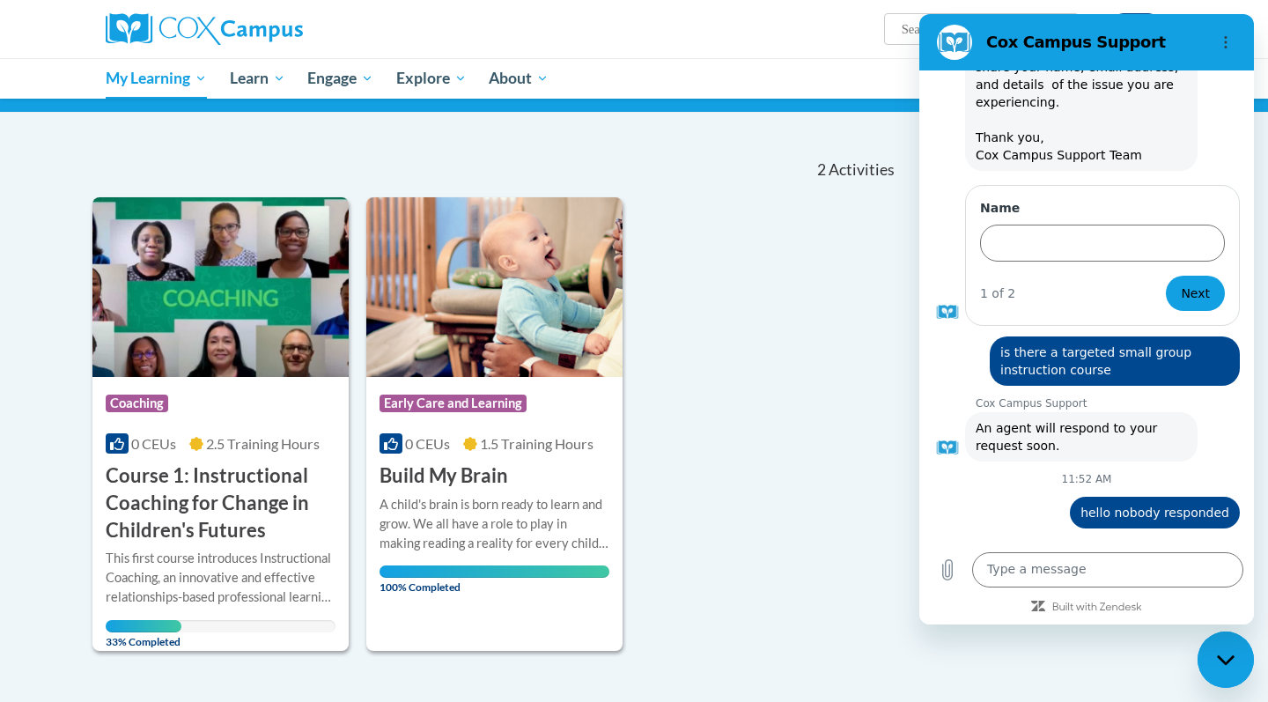
scroll to position [126, 0]
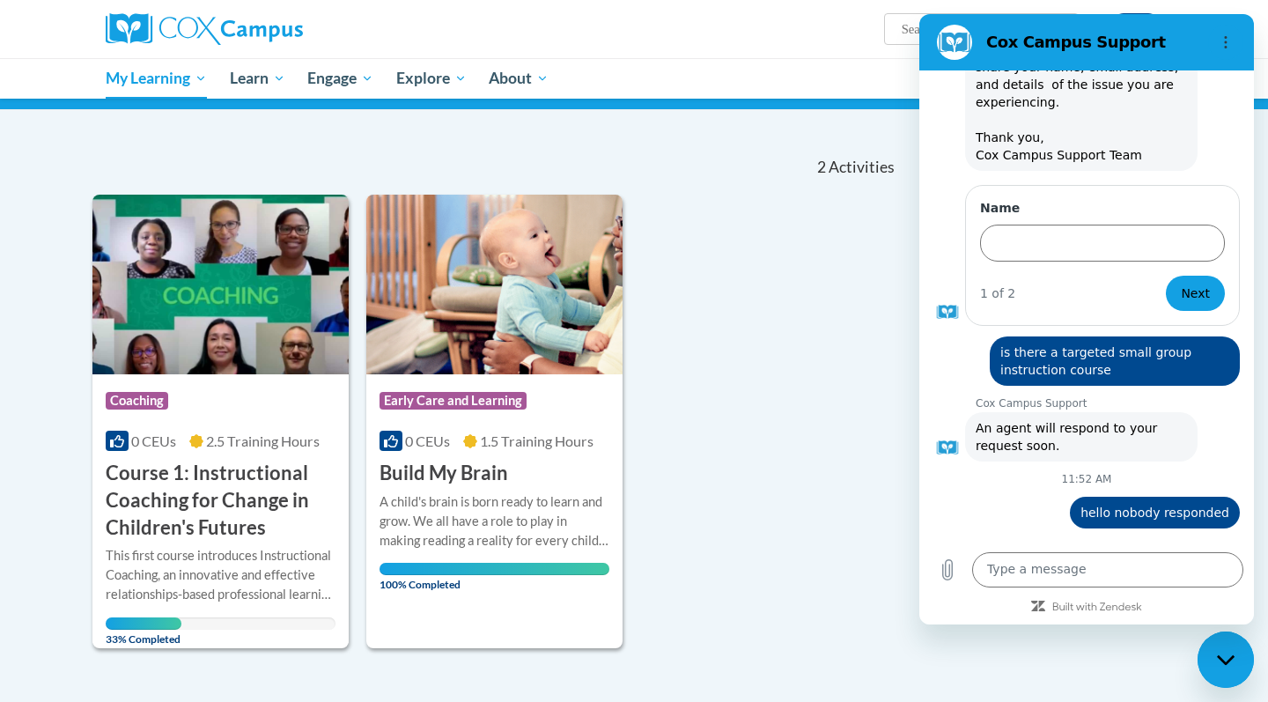
click at [169, 480] on h3 "Course 1: Instructional Coaching for Change in Children's Futures" at bounding box center [221, 500] width 230 height 81
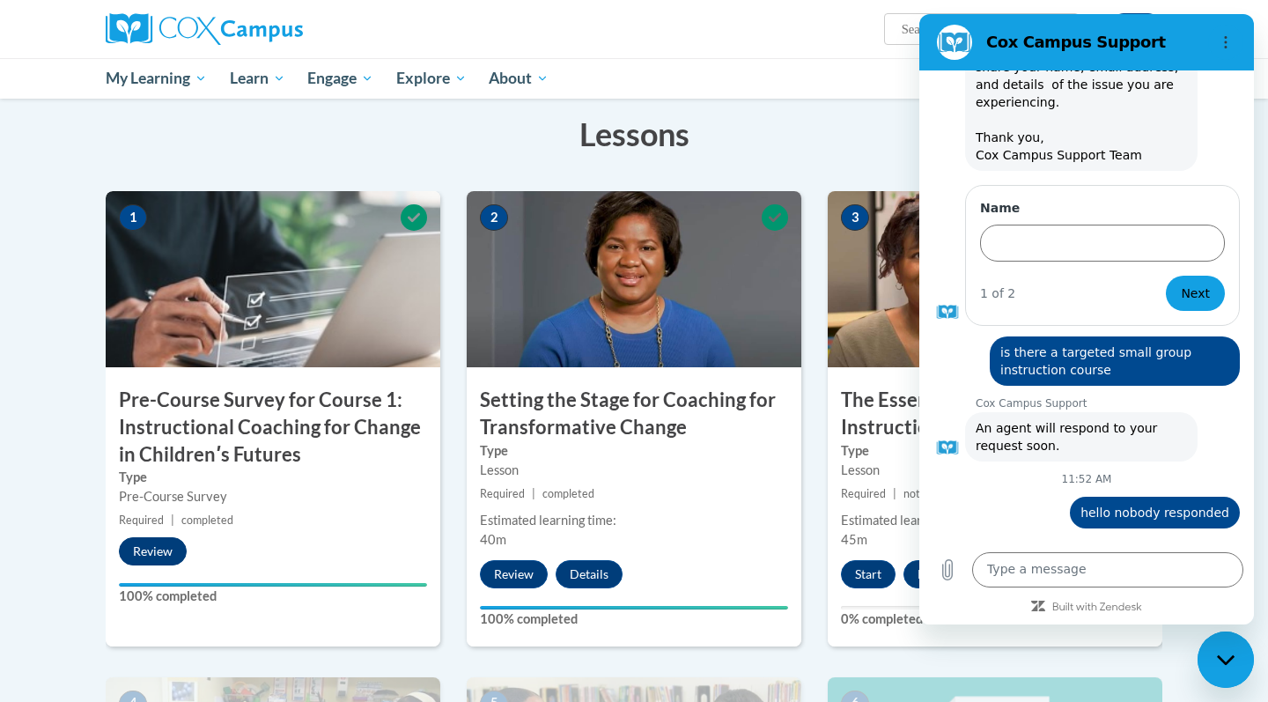
scroll to position [311, 0]
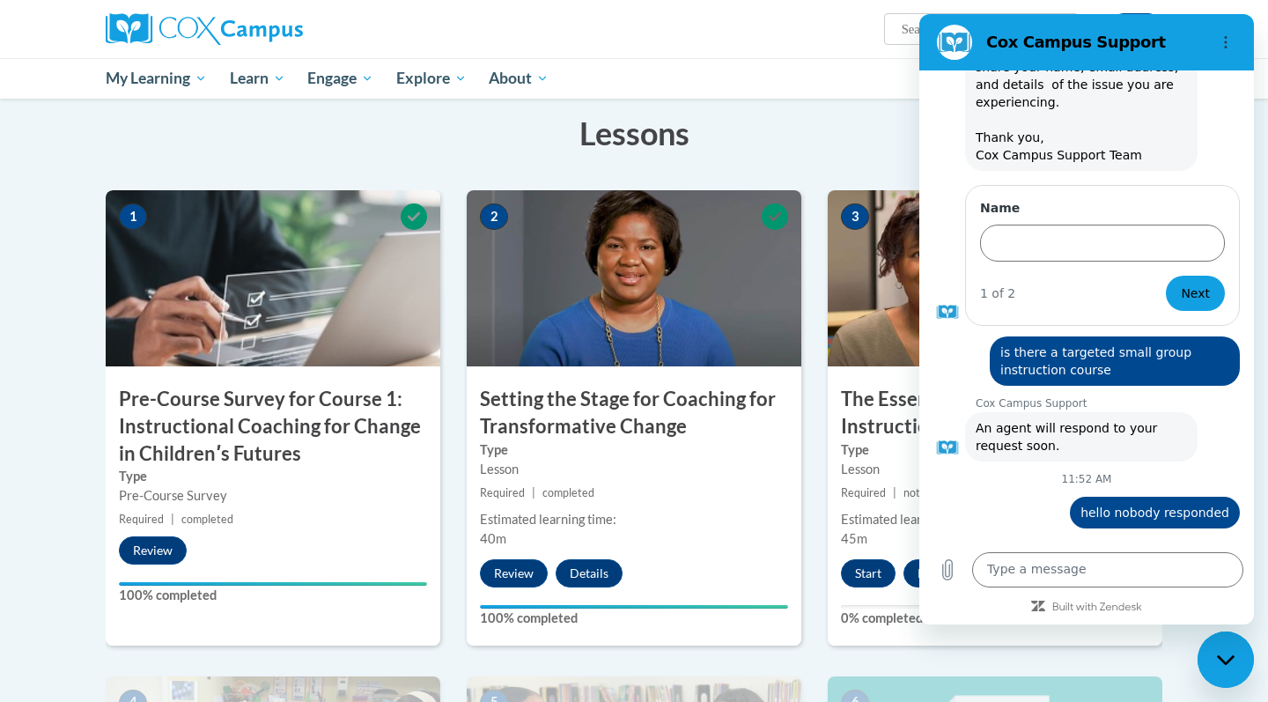
click at [932, 326] on div "Web User 68cac1891b35f7f097c668c4 says: is there a targeted small group instruc…" at bounding box center [1080, 356] width 321 height 60
click at [905, 141] on h3 "Lessons" at bounding box center [634, 133] width 1057 height 44
click at [949, 23] on section "Cox Campus Support" at bounding box center [1087, 42] width 335 height 56
click at [949, 33] on figure at bounding box center [954, 42] width 35 height 35
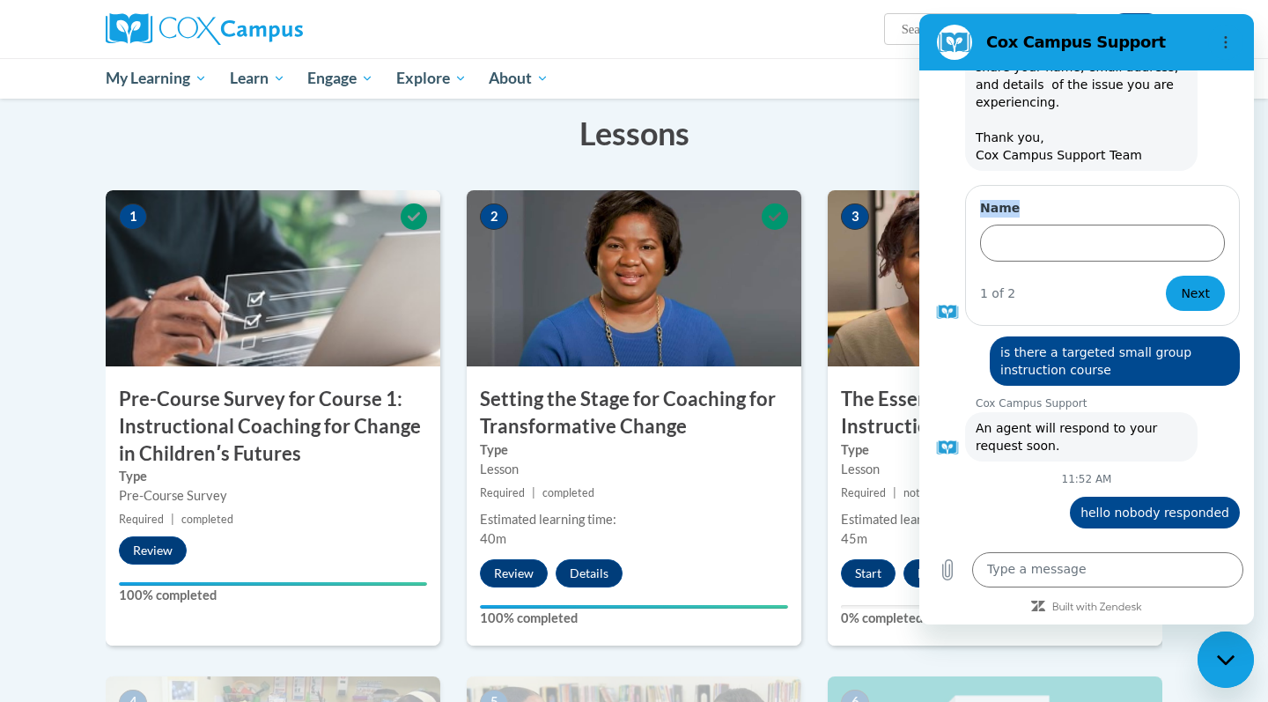
click at [950, 181] on div "Name 1 of 2 Next" at bounding box center [1094, 253] width 321 height 144
click at [926, 190] on div "10:11 AM Cox Campus Support Cox Campus Support says: Hello! How can we support …" at bounding box center [1087, 305] width 335 height 471
click at [928, 188] on div "10:11 AM Cox Campus Support Cox Campus Support says: Hello! How can we support …" at bounding box center [1087, 305] width 335 height 471
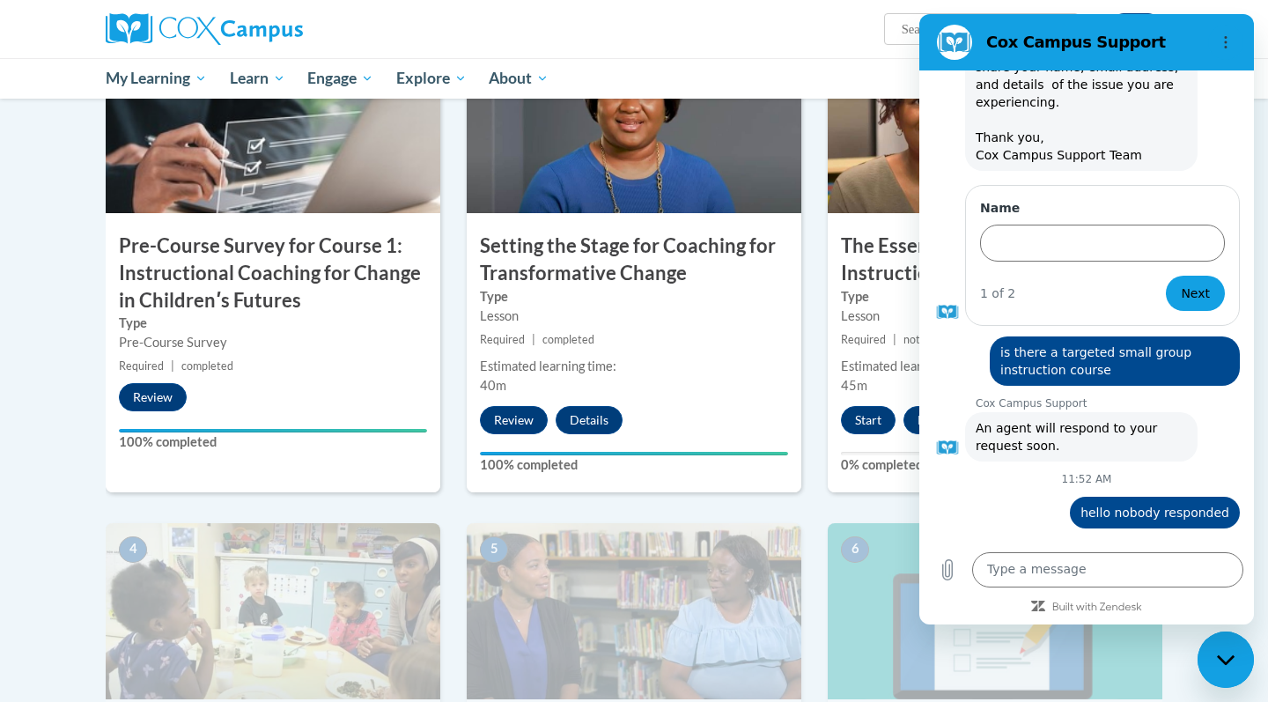
scroll to position [466, 0]
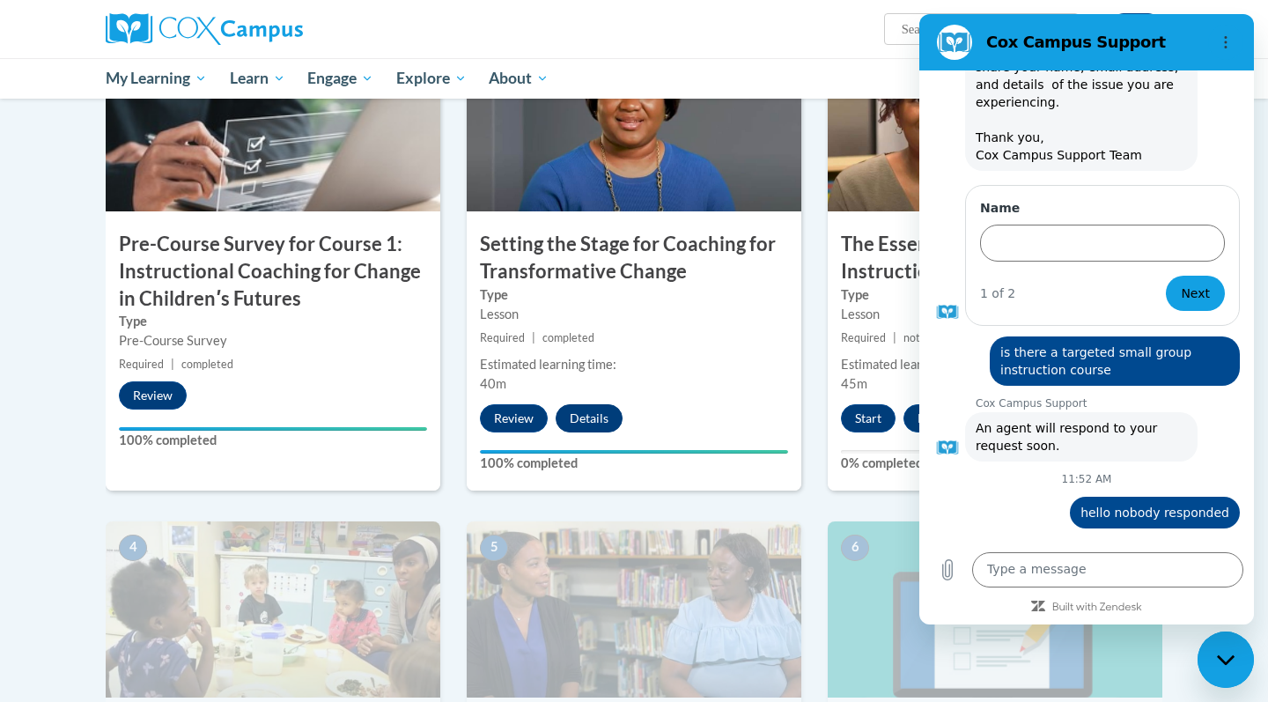
click at [595, 420] on button "Details" at bounding box center [589, 418] width 67 height 28
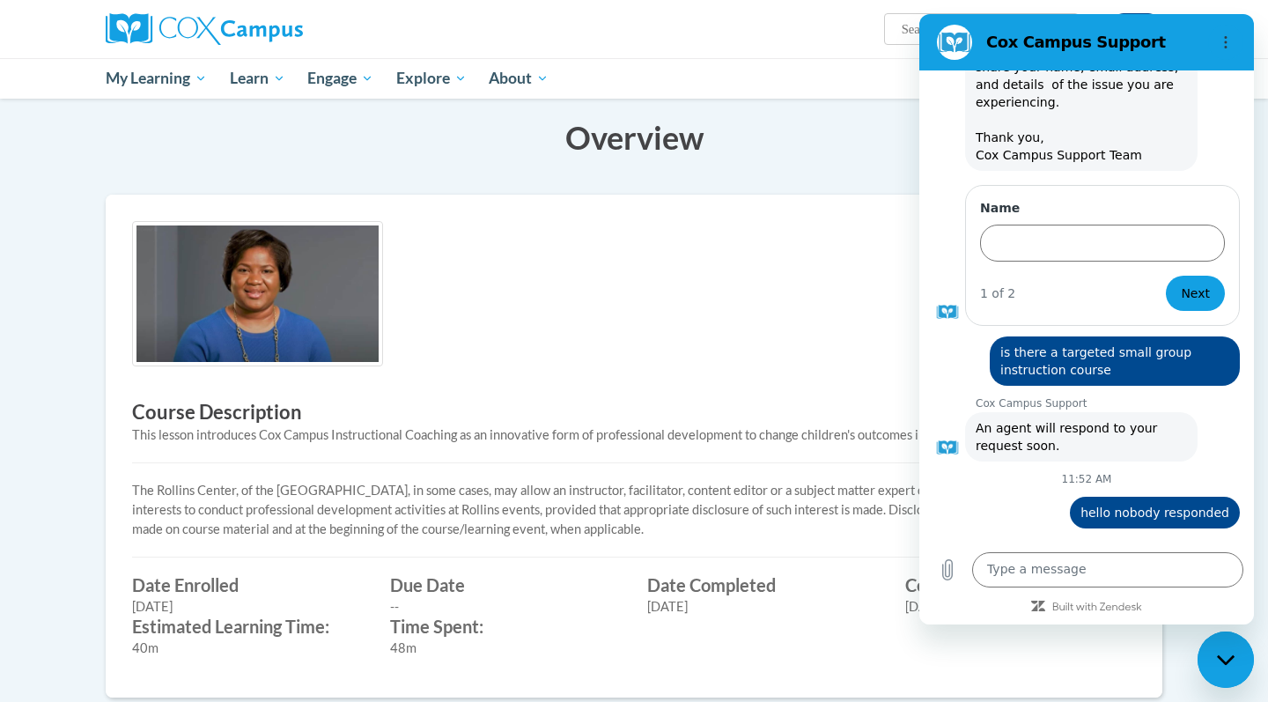
scroll to position [274, 0]
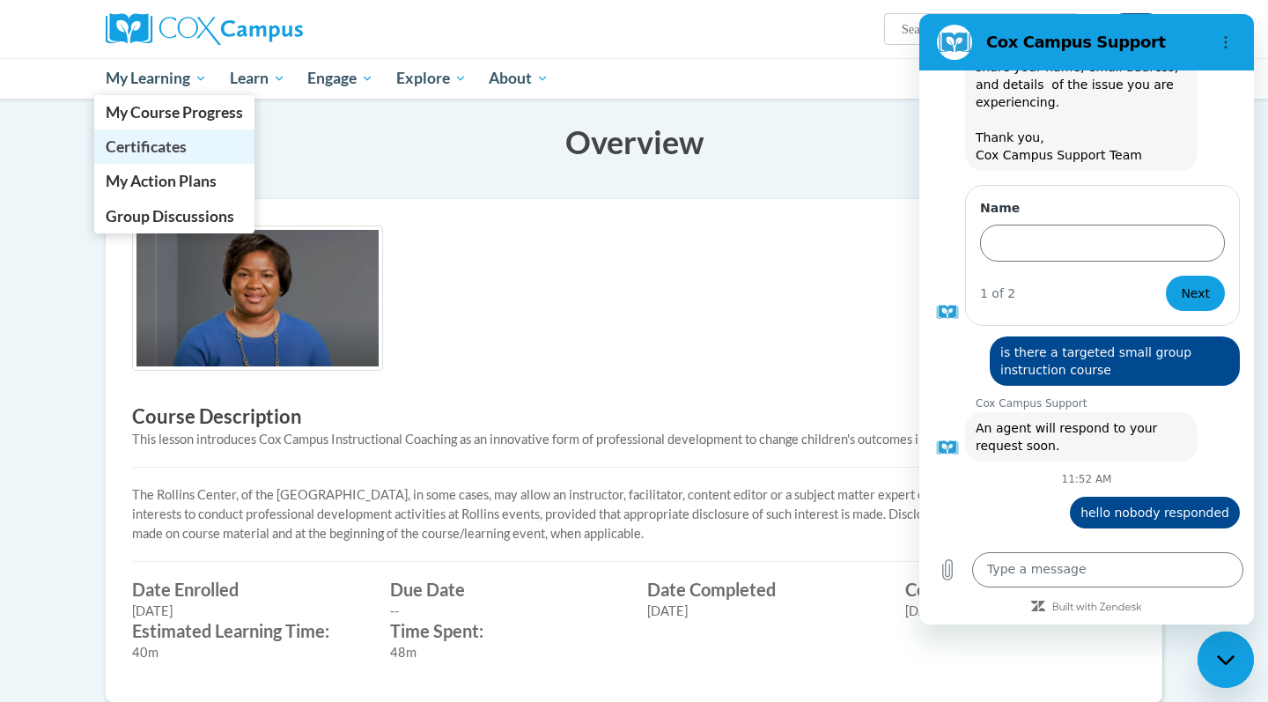
click at [160, 142] on span "Certificates" at bounding box center [146, 146] width 81 height 18
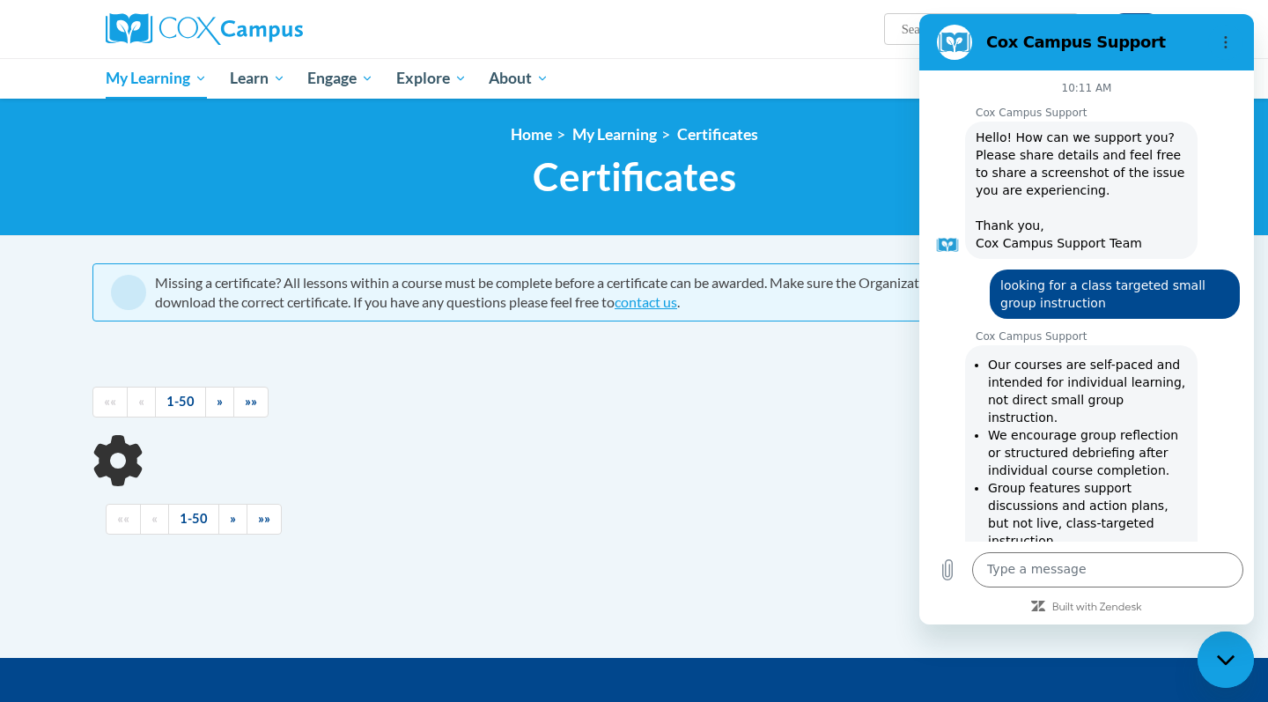
scroll to position [2410, 0]
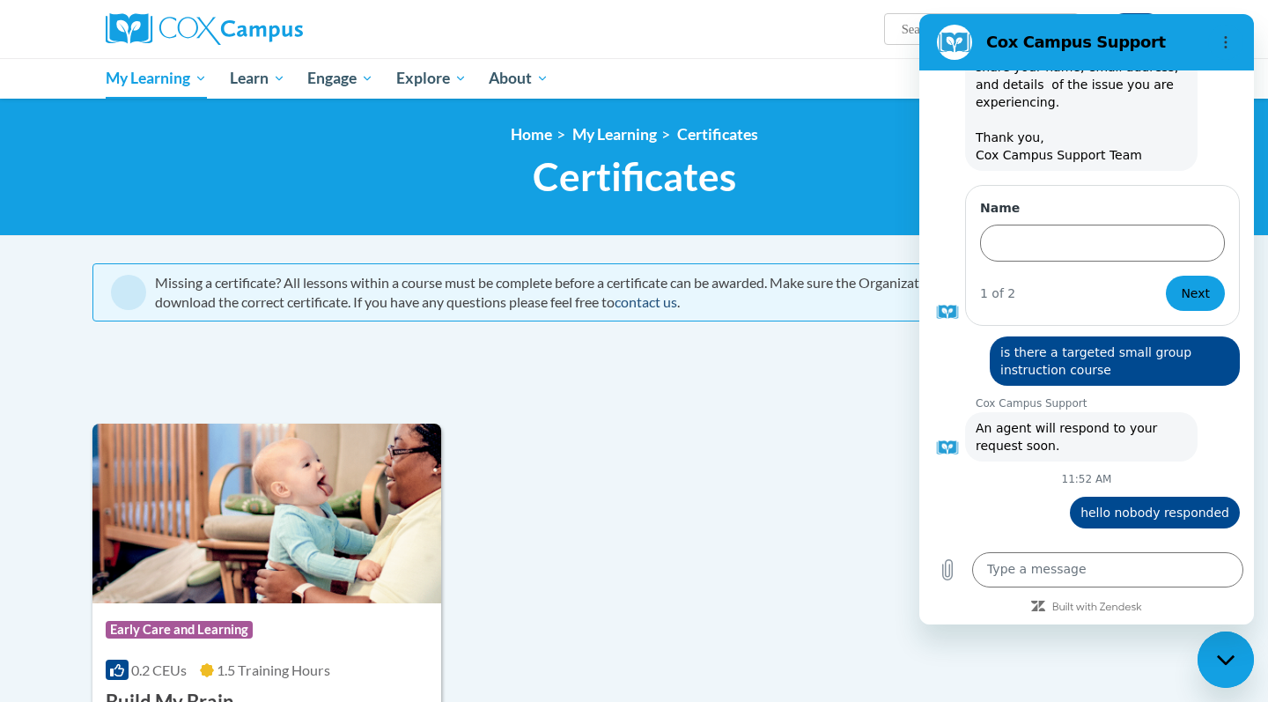
click at [677, 305] on link "contact us" at bounding box center [646, 301] width 63 height 17
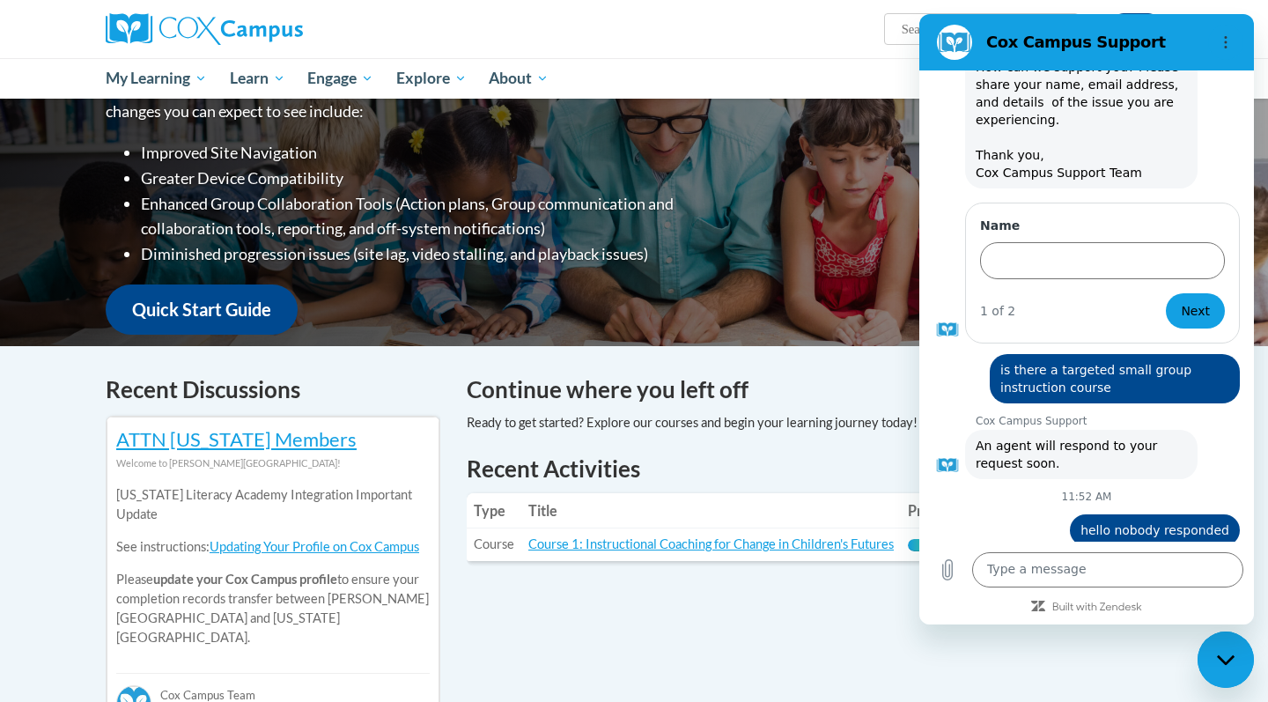
scroll to position [267, 0]
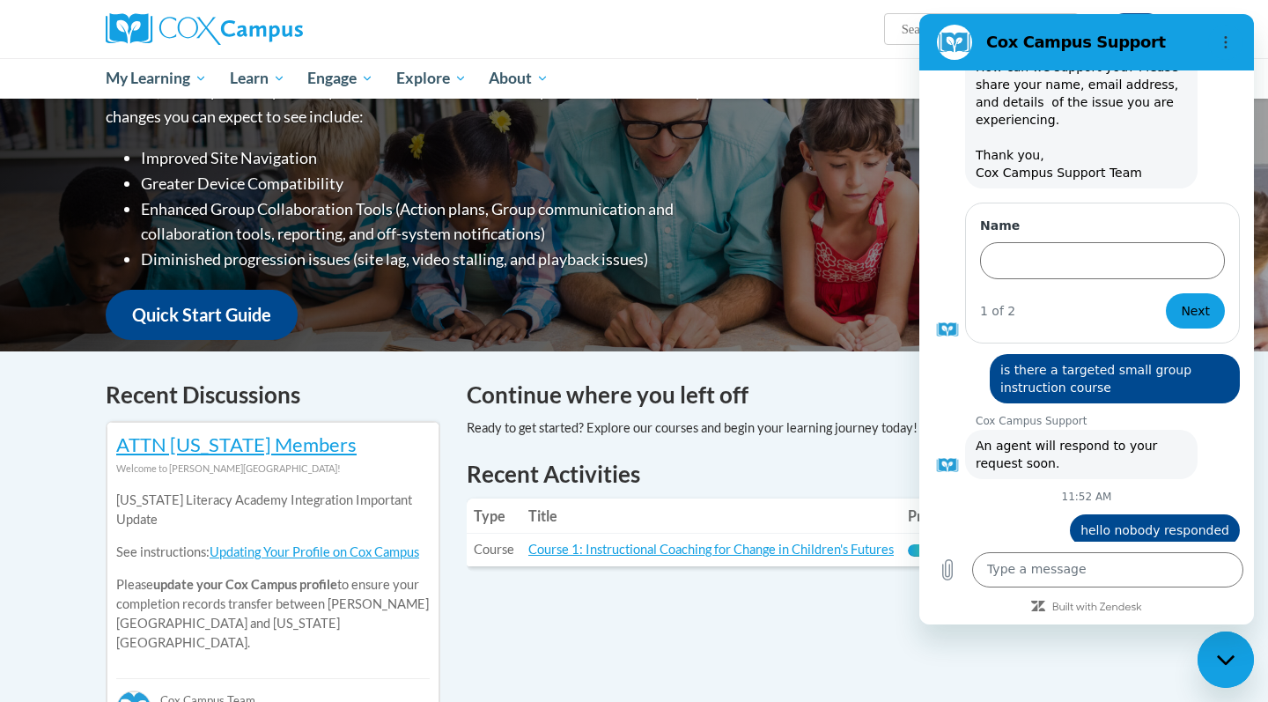
click at [1235, 662] on icon "Close messaging window" at bounding box center [1226, 659] width 18 height 11
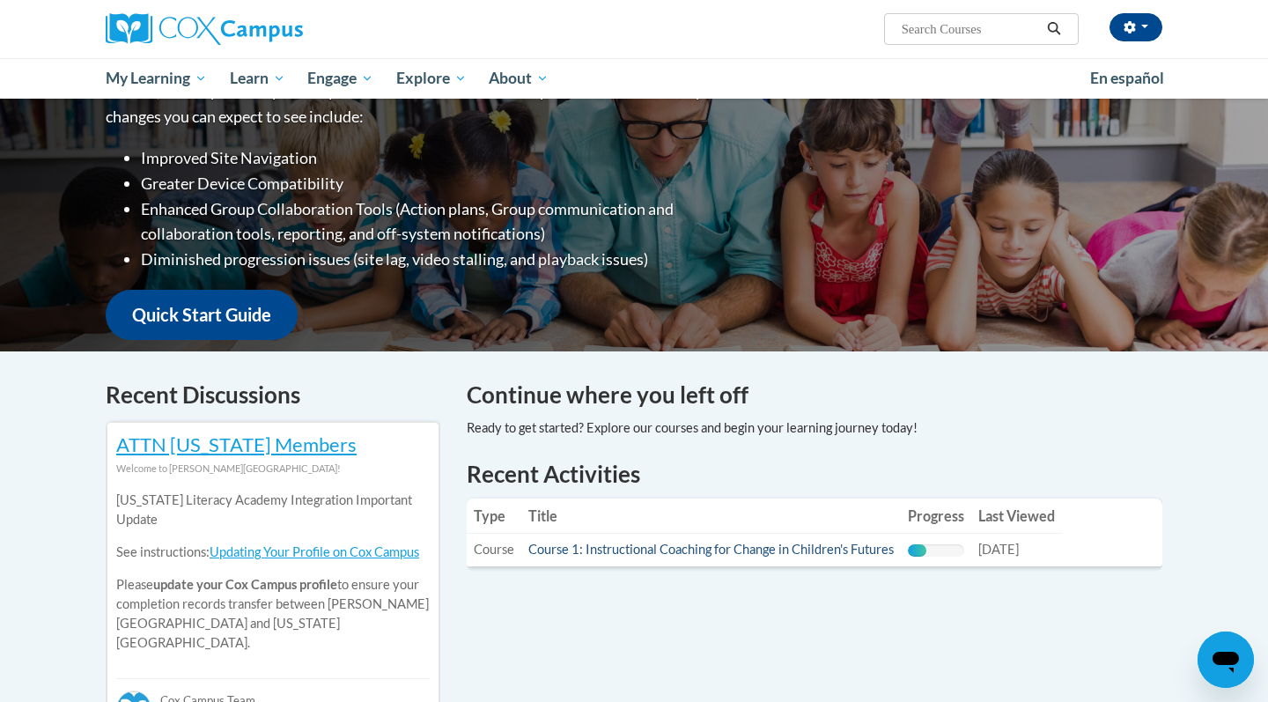
click at [840, 548] on link "Course 1: Instructional Coaching for Change in Children's Futures" at bounding box center [712, 549] width 366 height 15
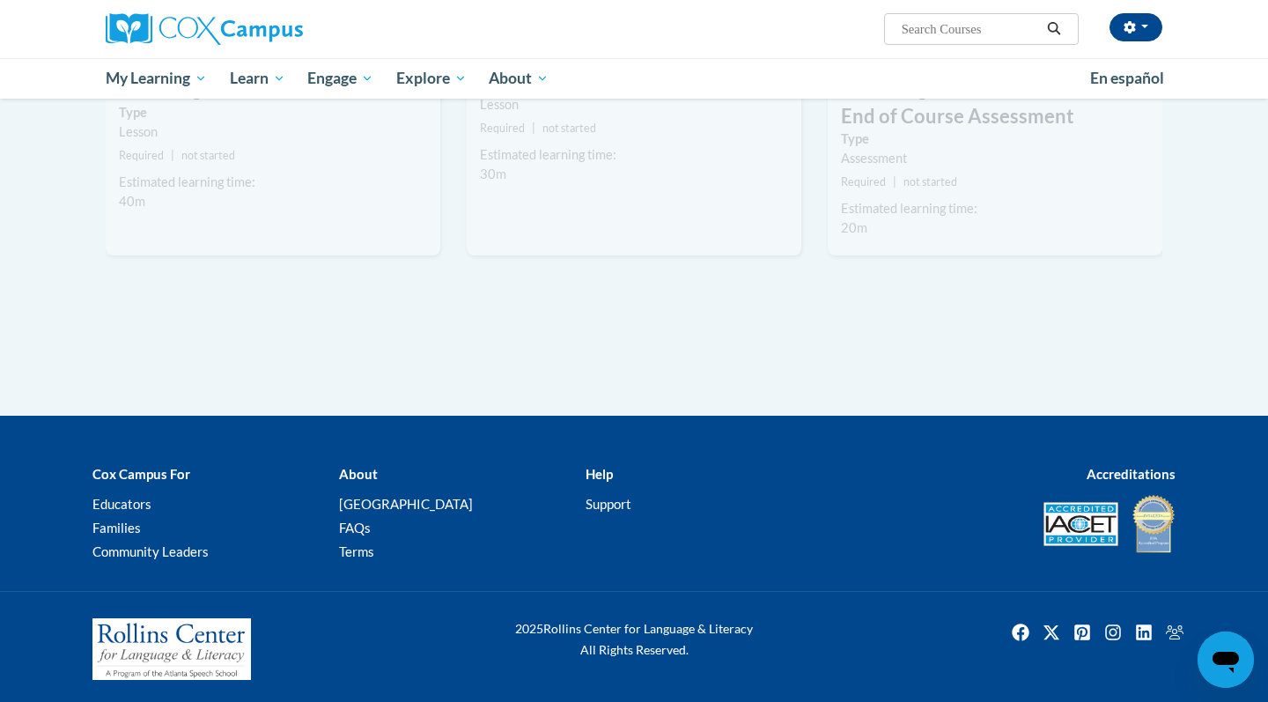
scroll to position [1134, 0]
